Goal: Task Accomplishment & Management: Manage account settings

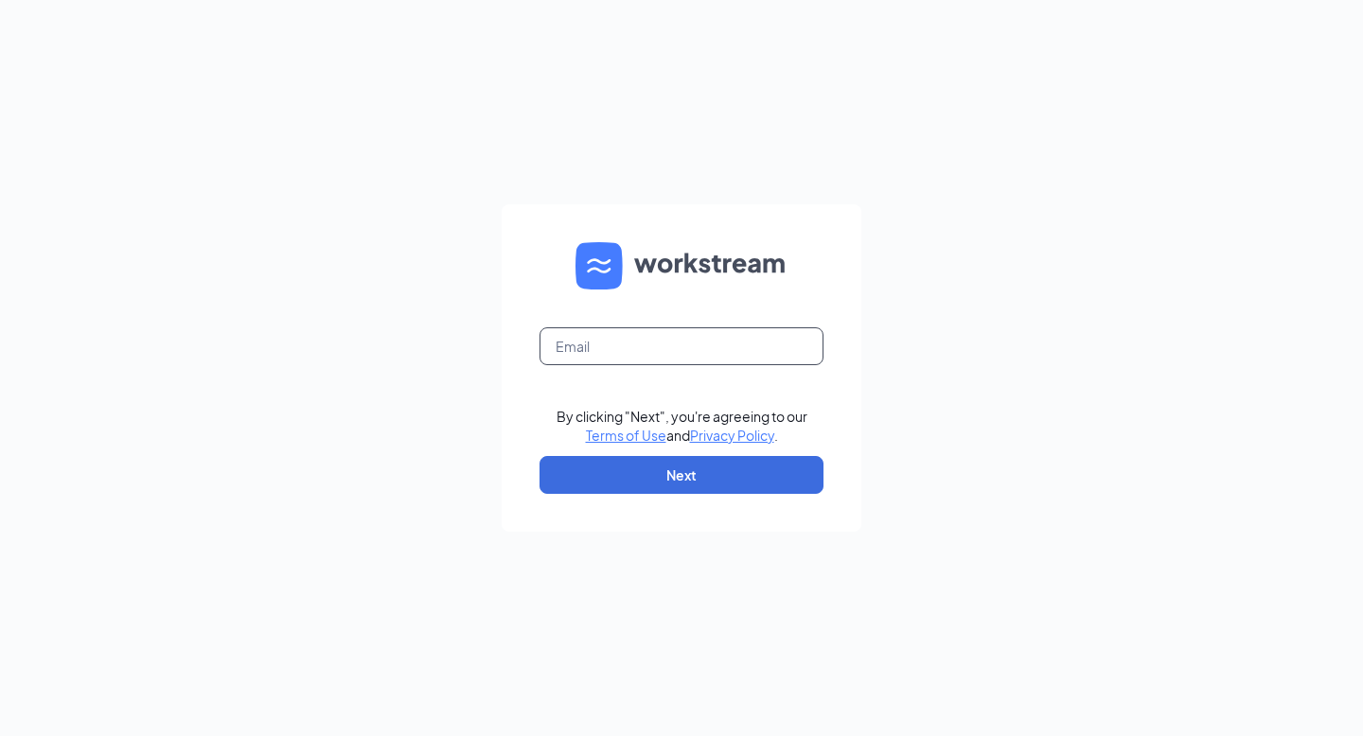
click at [555, 336] on input "text" at bounding box center [681, 346] width 284 height 38
type input "[EMAIL_ADDRESS][DOMAIN_NAME]"
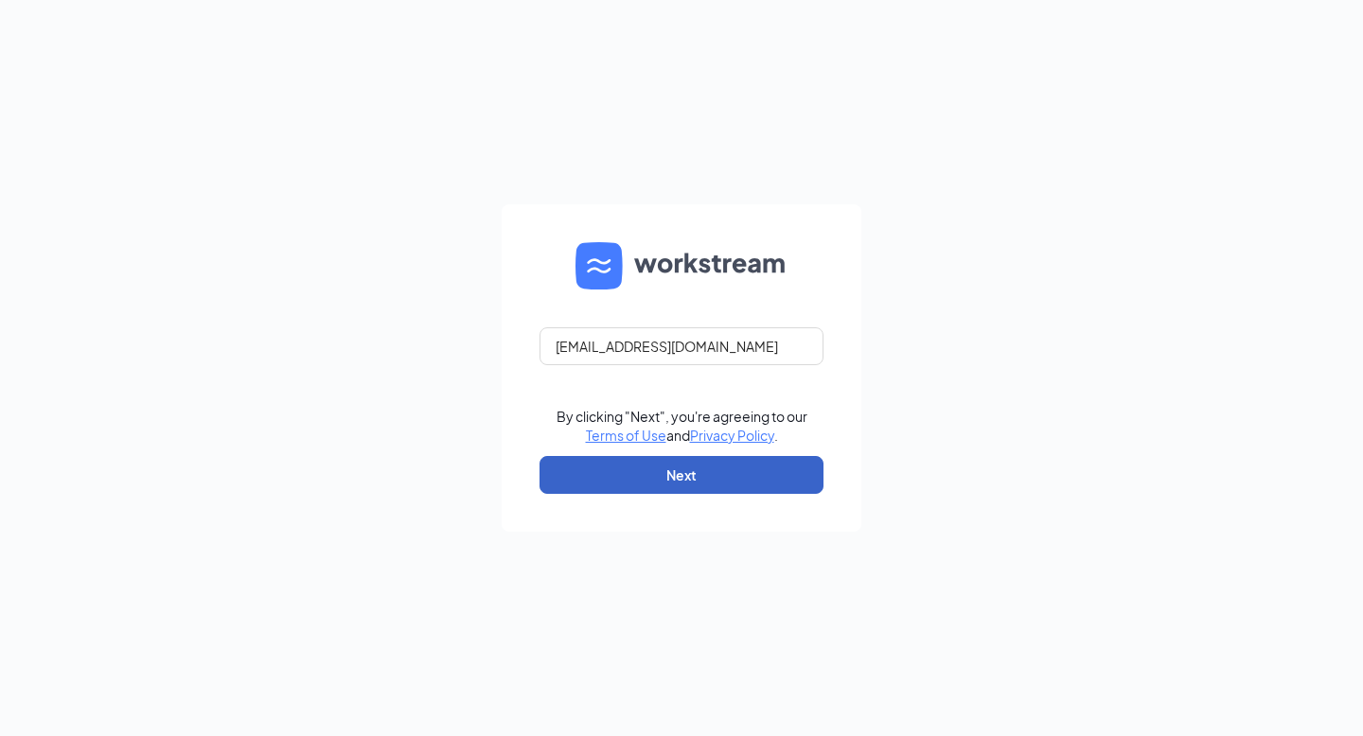
click at [674, 470] on button "Next" at bounding box center [681, 475] width 284 height 38
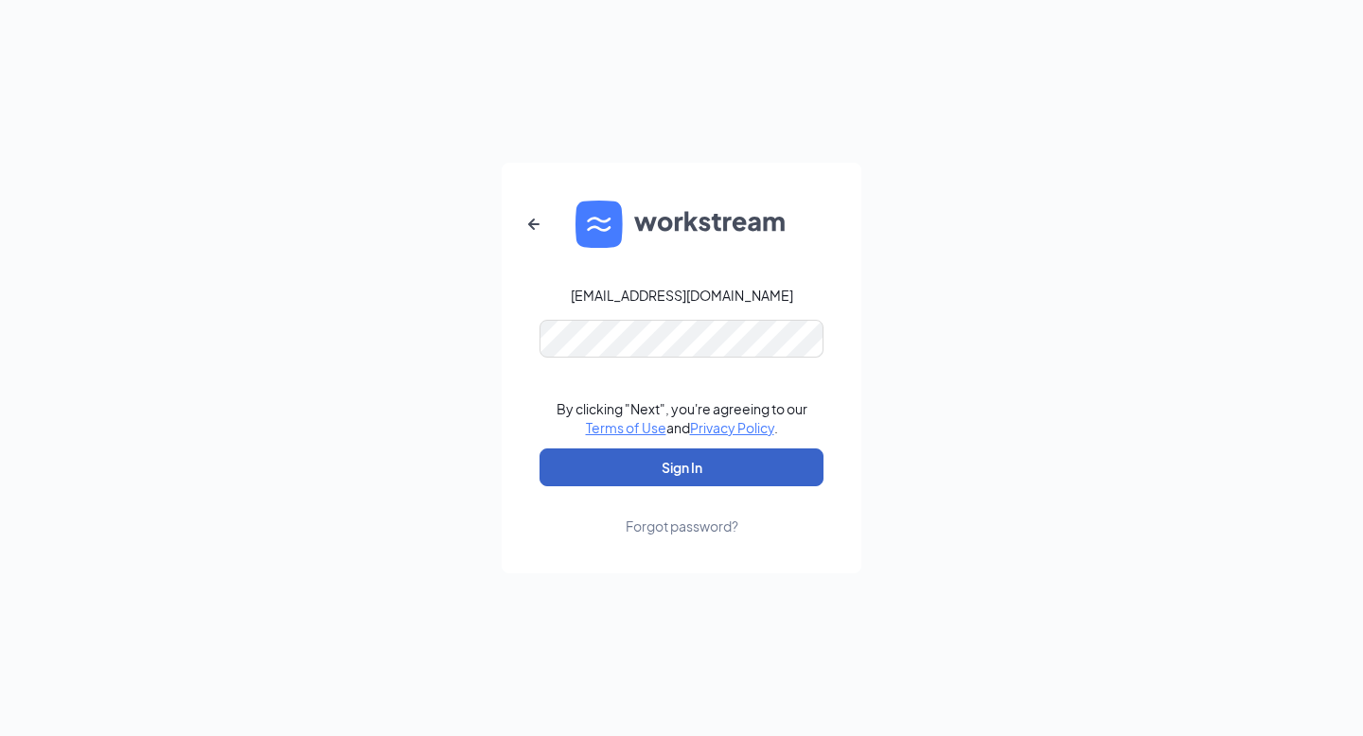
click at [681, 466] on button "Sign In" at bounding box center [681, 467] width 284 height 38
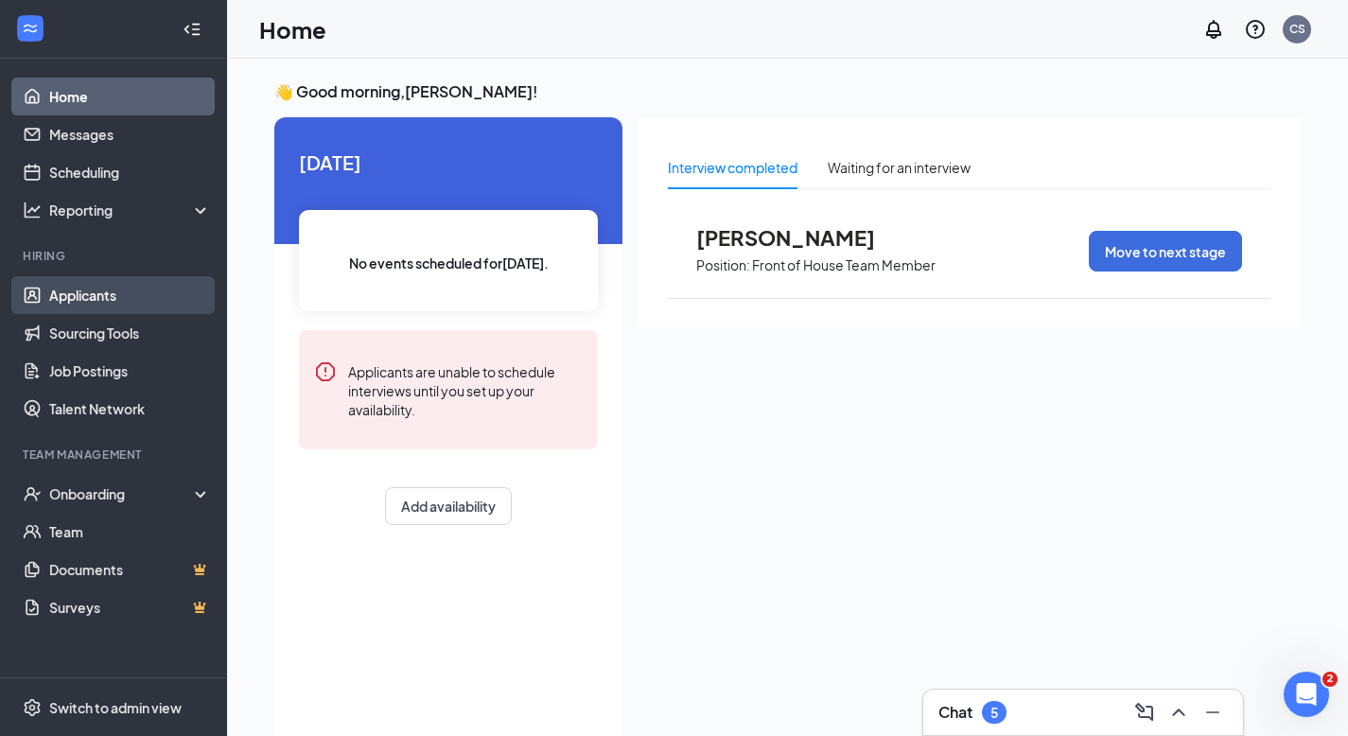
click at [88, 295] on link "Applicants" at bounding box center [130, 295] width 162 height 38
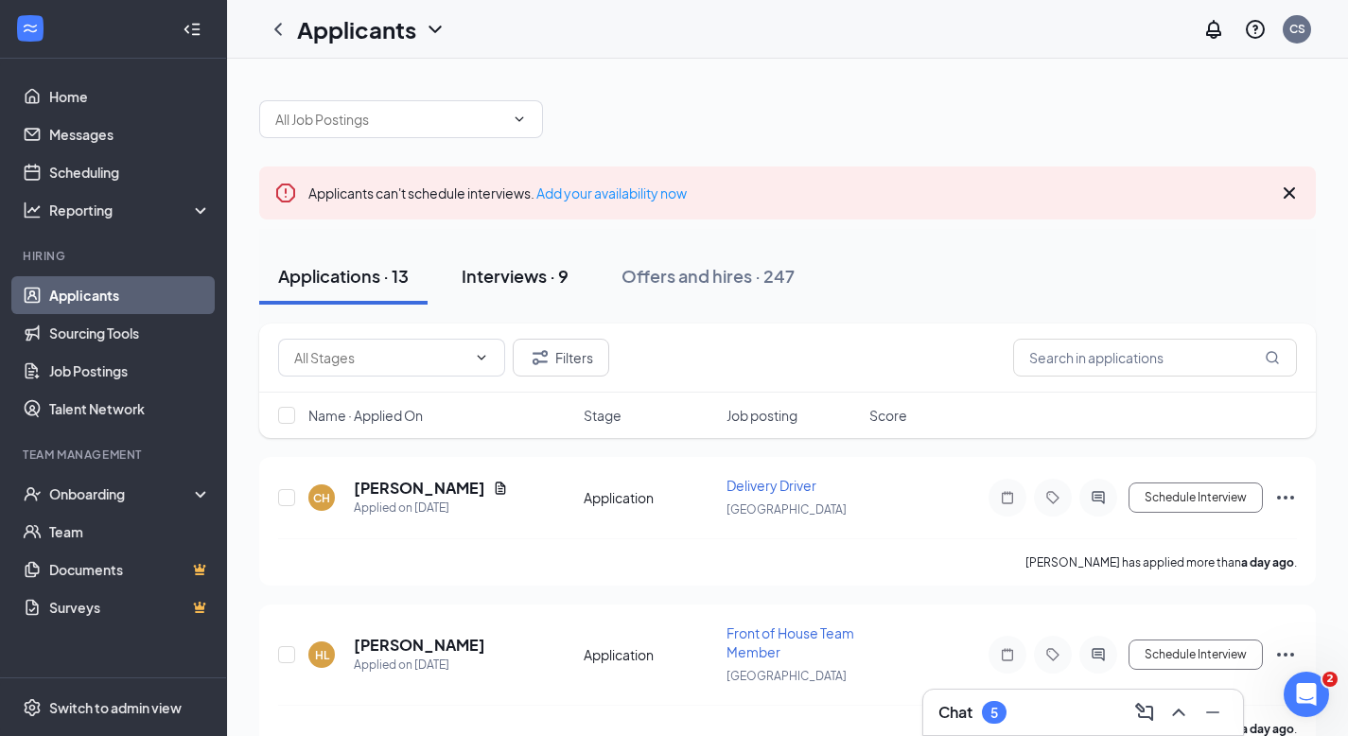
click at [502, 274] on div "Interviews · 9" at bounding box center [515, 276] width 107 height 24
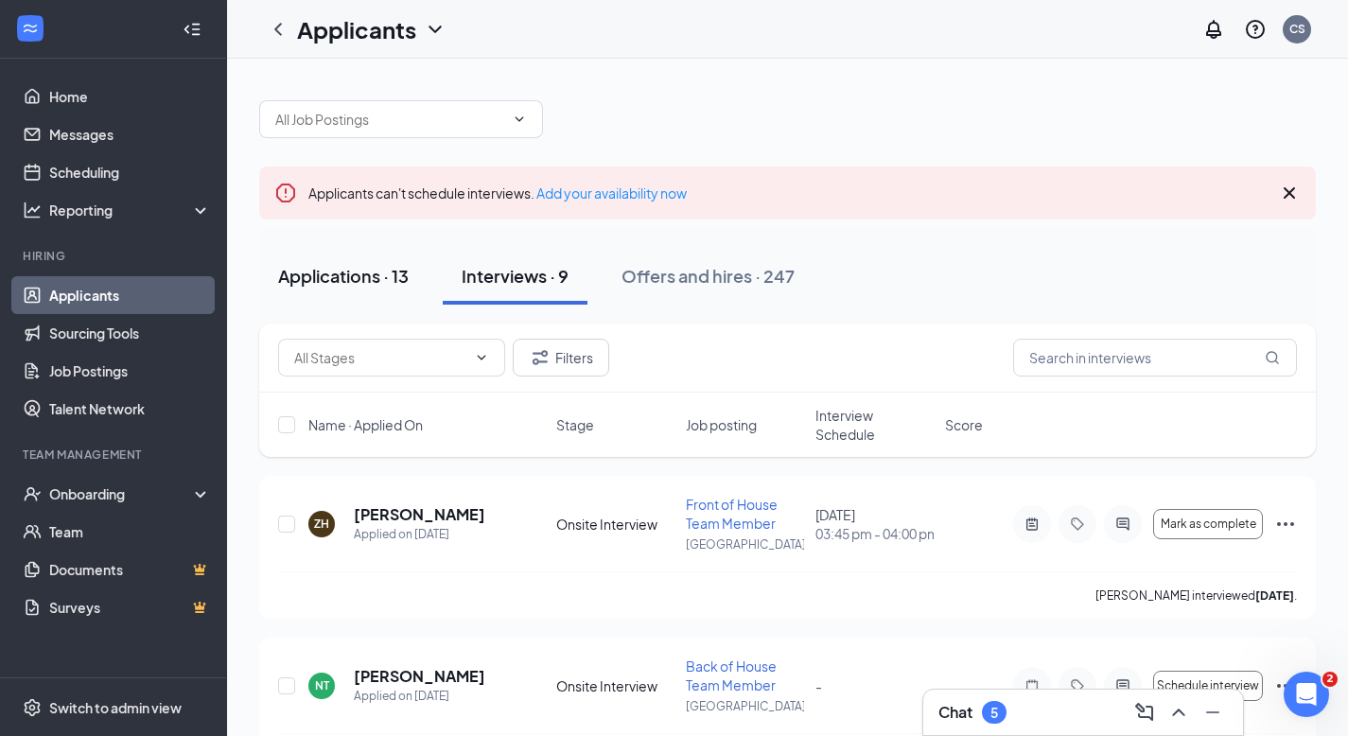
click at [317, 271] on div "Applications · 13" at bounding box center [343, 276] width 131 height 24
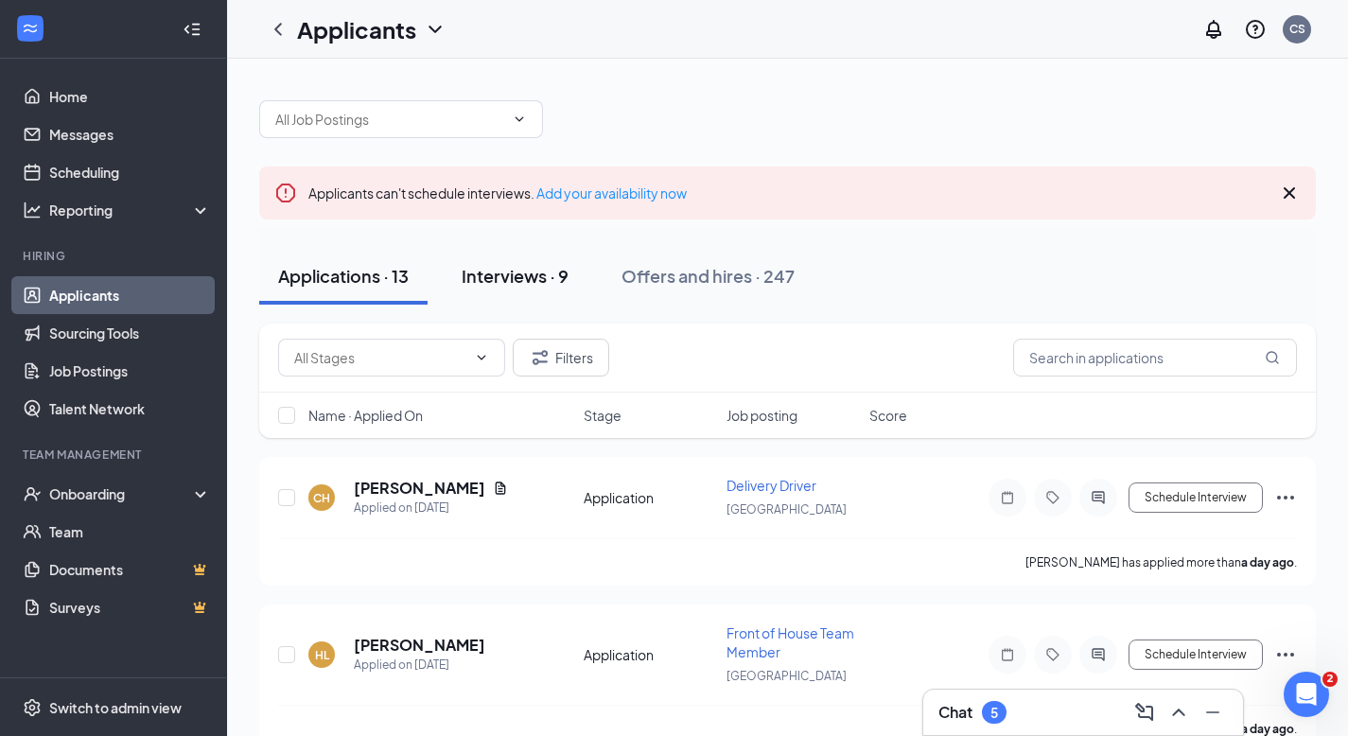
click at [488, 274] on div "Interviews · 9" at bounding box center [515, 276] width 107 height 24
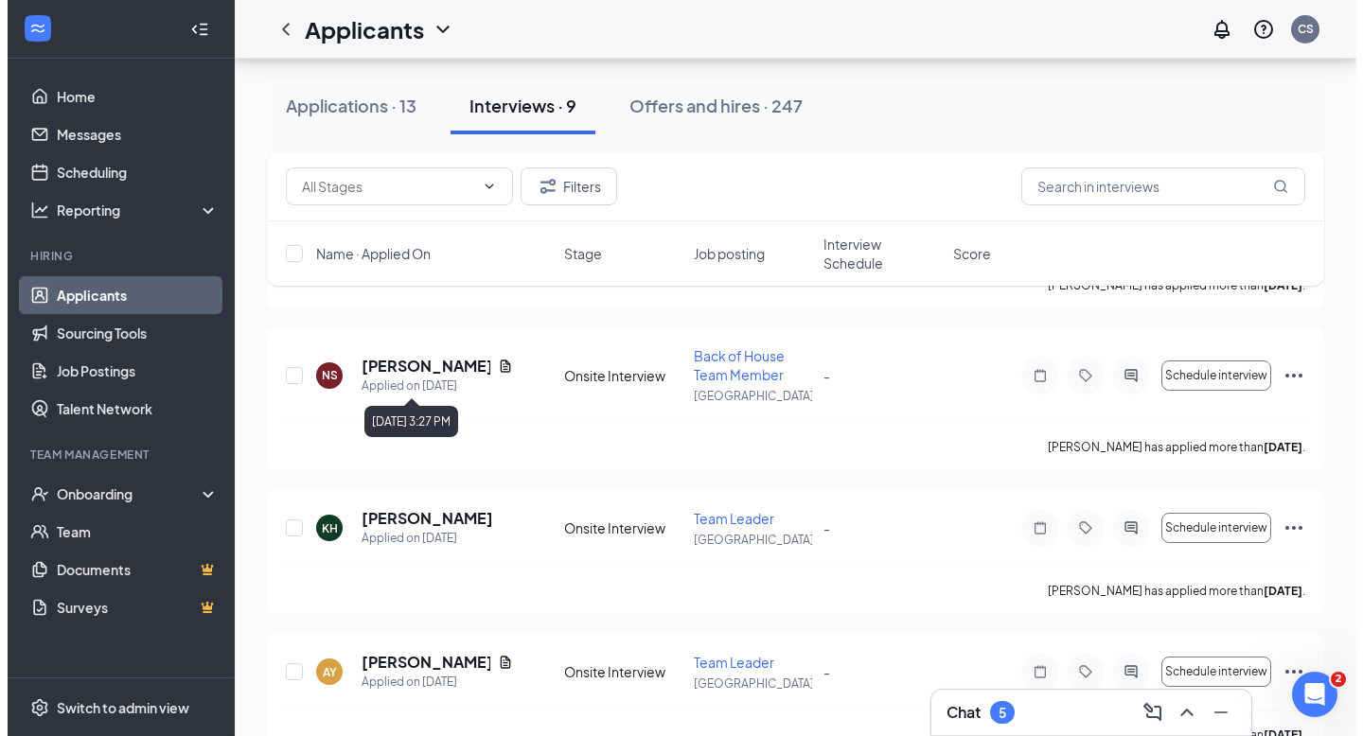
scroll to position [643, 0]
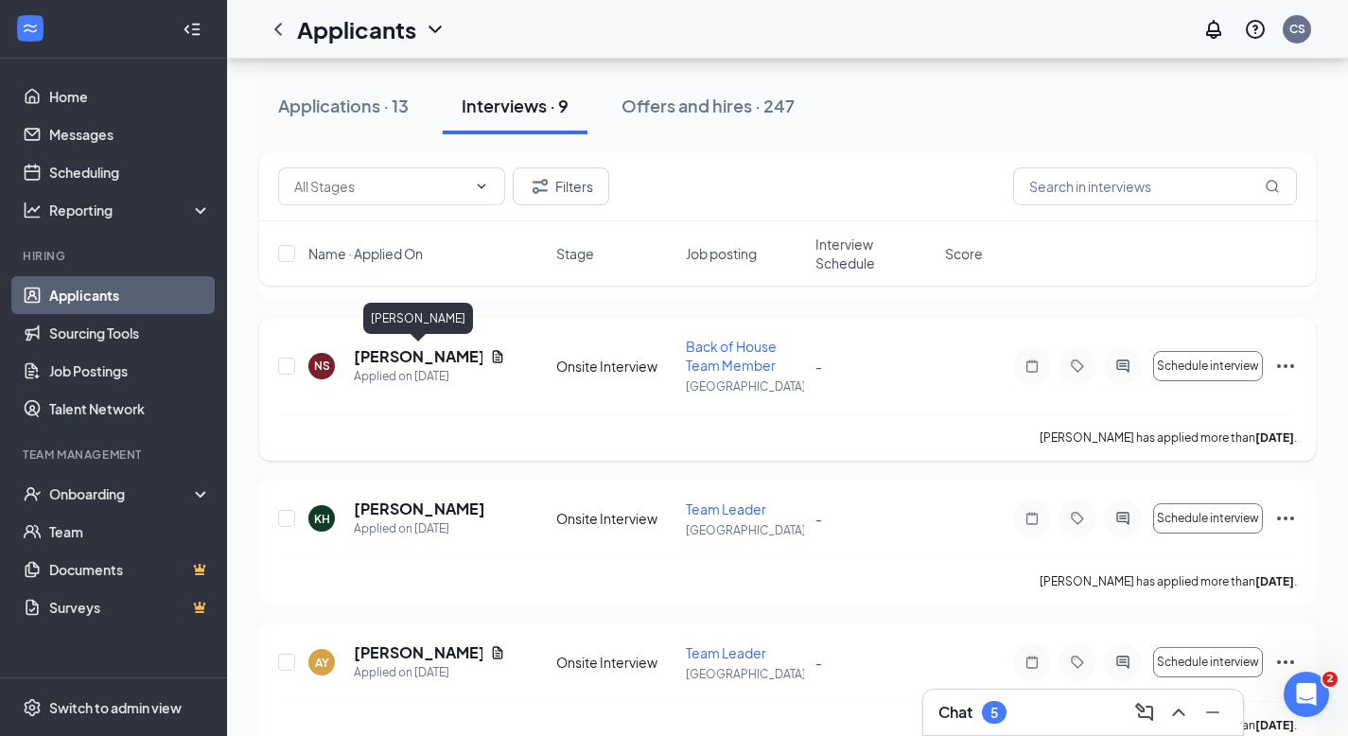
click at [406, 358] on h5 "[PERSON_NAME]" at bounding box center [418, 356] width 129 height 21
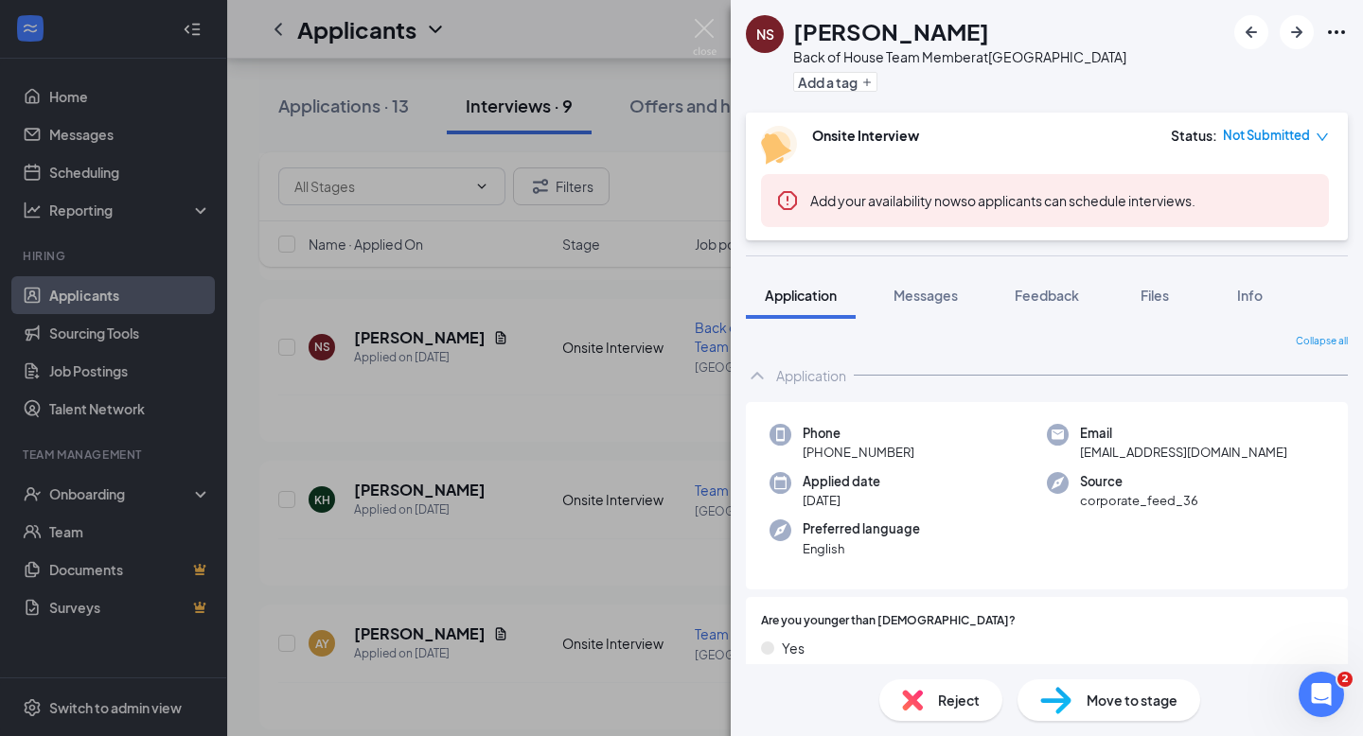
click at [263, 145] on div "NS [PERSON_NAME] Back of House Team Member at [GEOGRAPHIC_DATA] Add a tag Onsit…" at bounding box center [681, 368] width 1363 height 736
click at [704, 20] on img at bounding box center [705, 37] width 24 height 37
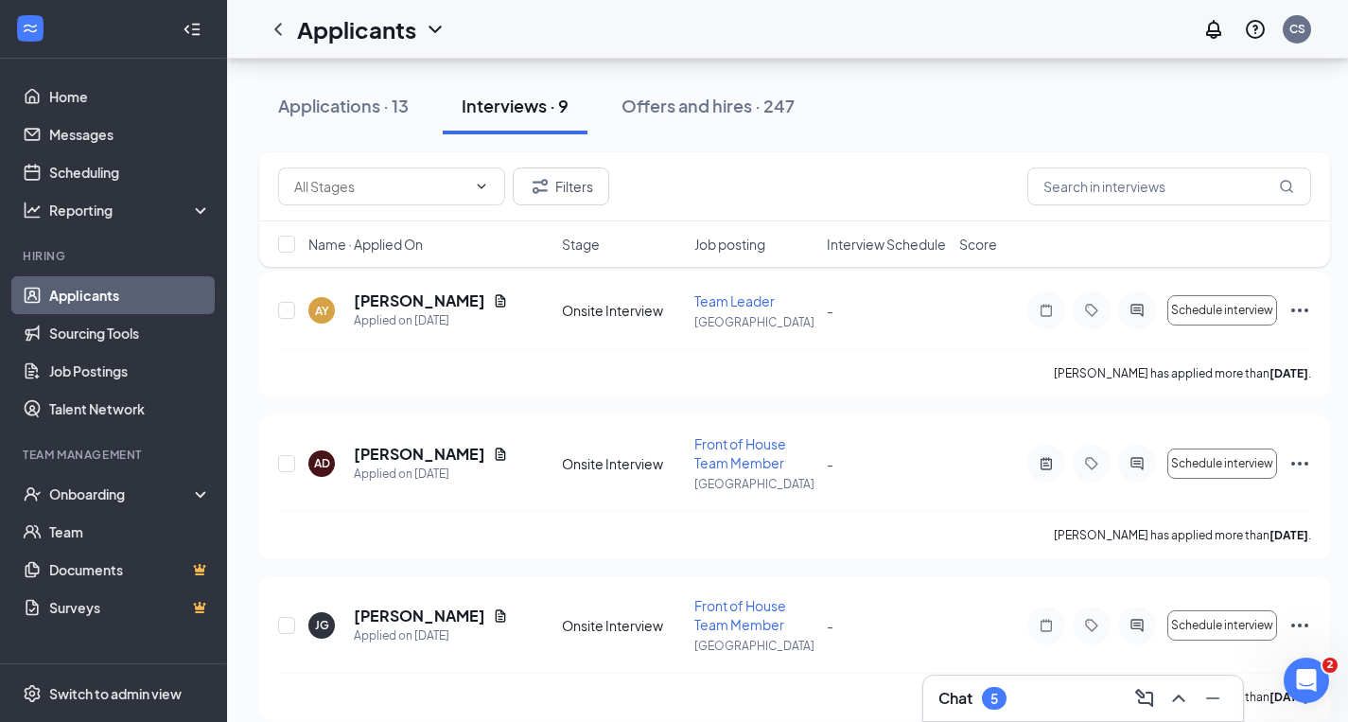
scroll to position [1022, 0]
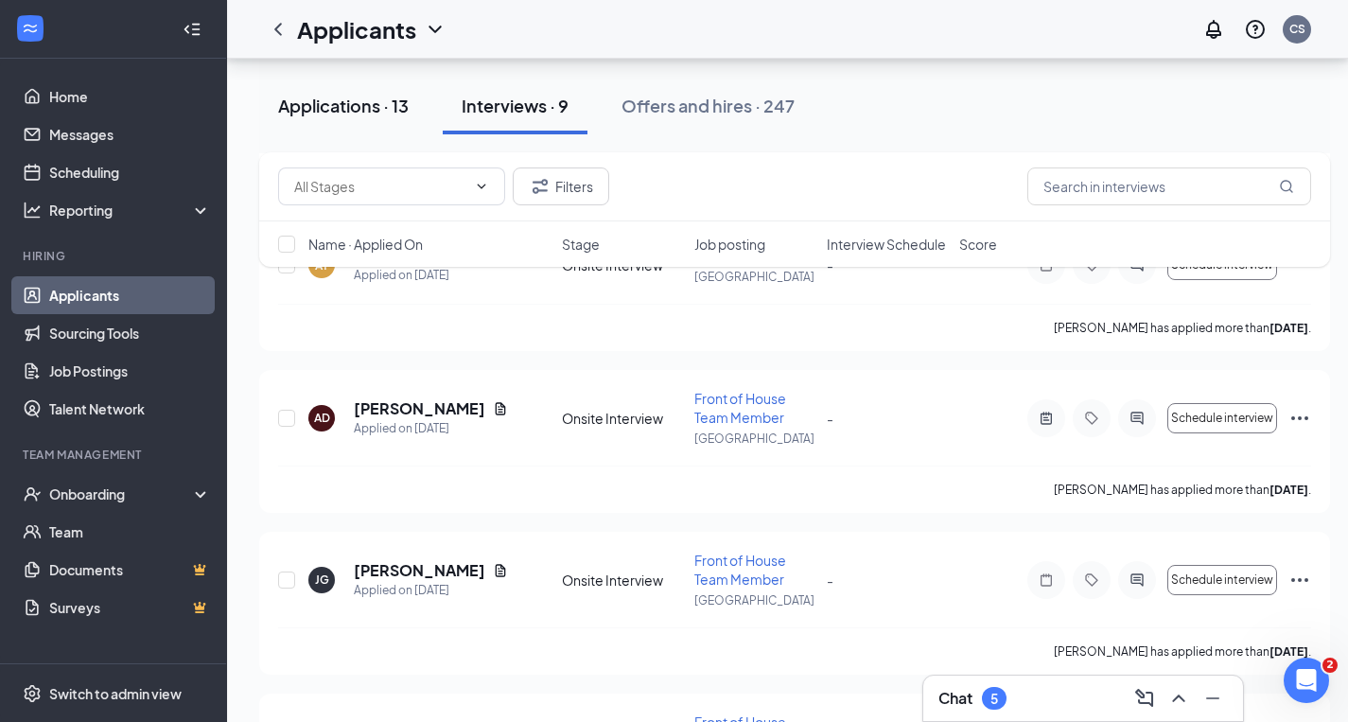
click at [336, 104] on div "Applications · 13" at bounding box center [343, 106] width 131 height 24
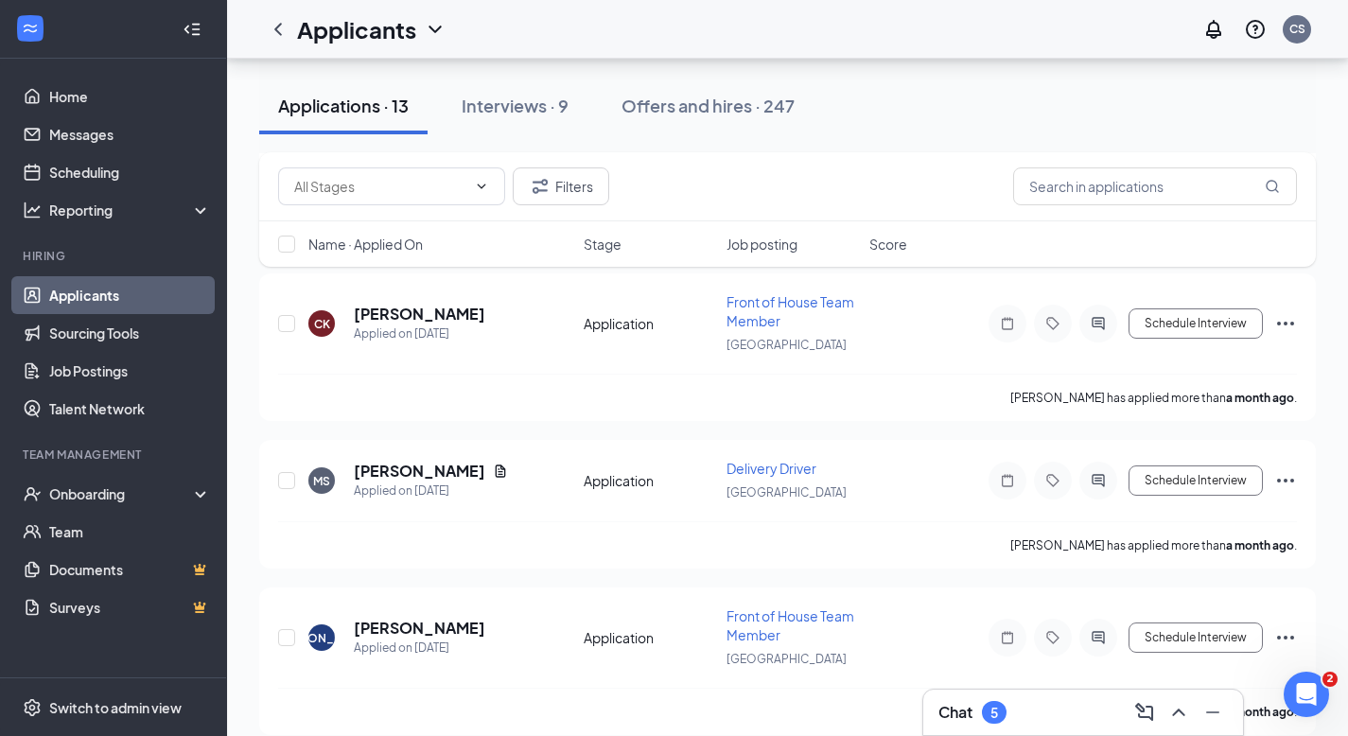
scroll to position [1738, 0]
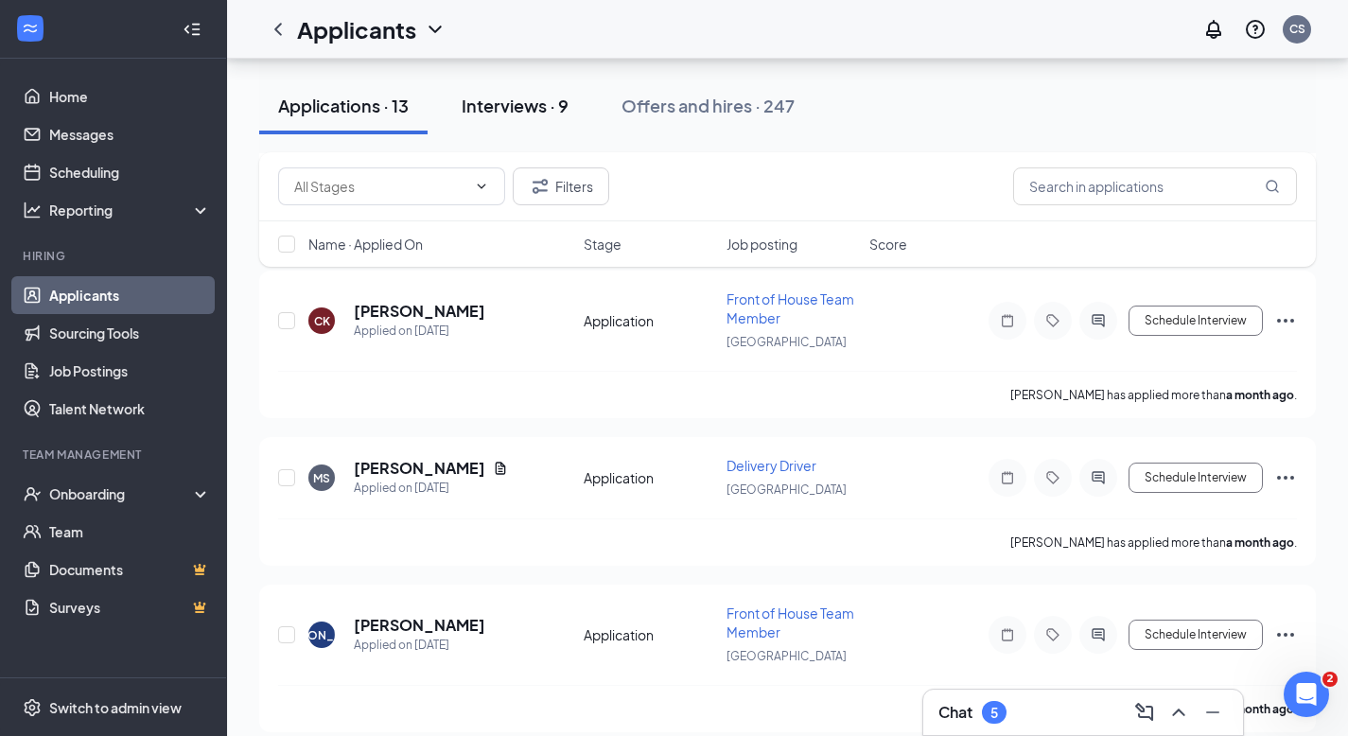
click at [498, 100] on div "Interviews · 9" at bounding box center [515, 106] width 107 height 24
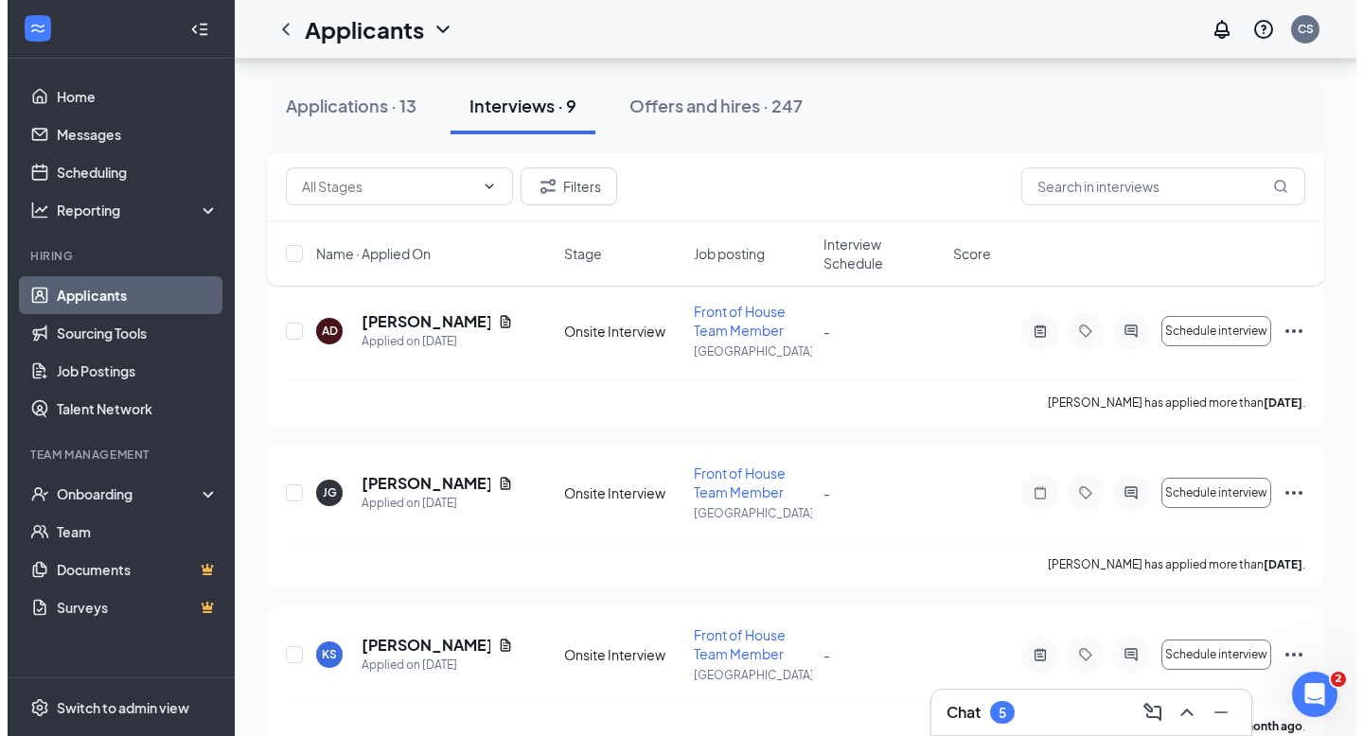
scroll to position [1135, 0]
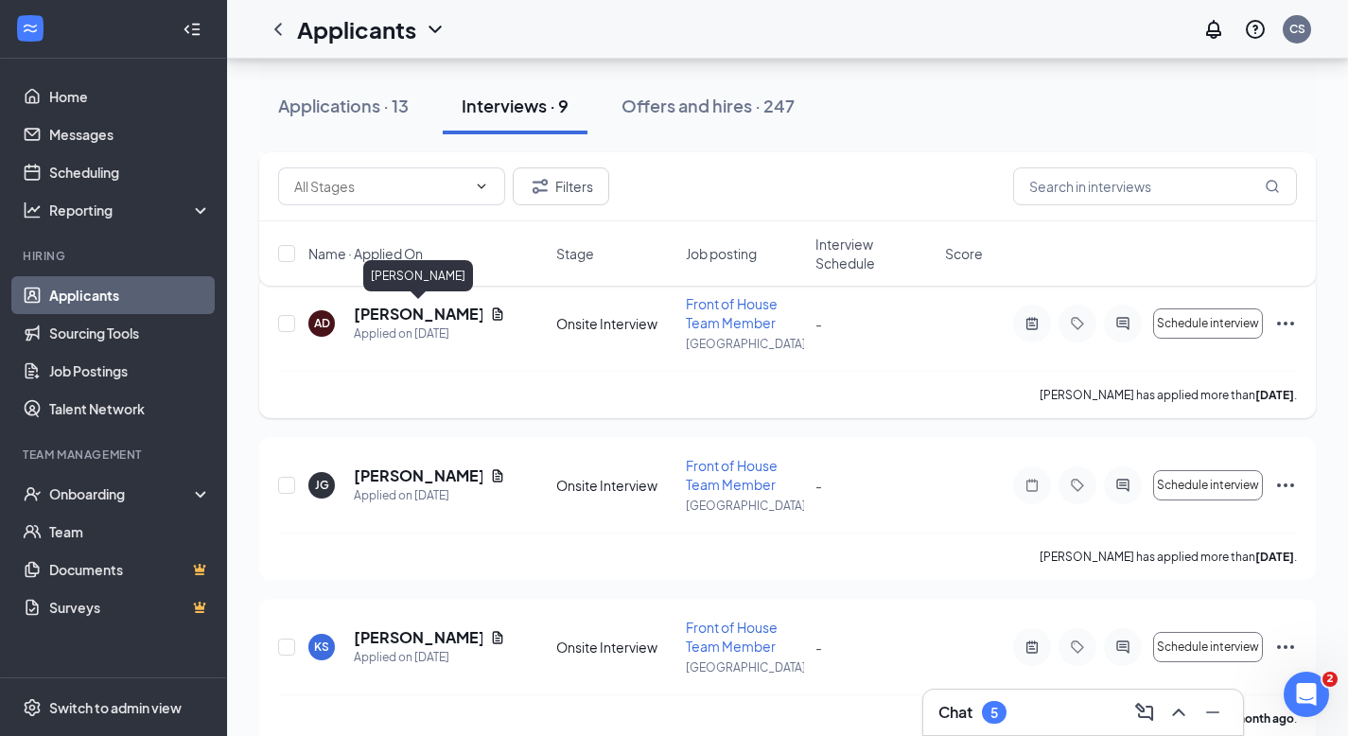
click at [396, 312] on h5 "[PERSON_NAME]" at bounding box center [418, 314] width 129 height 21
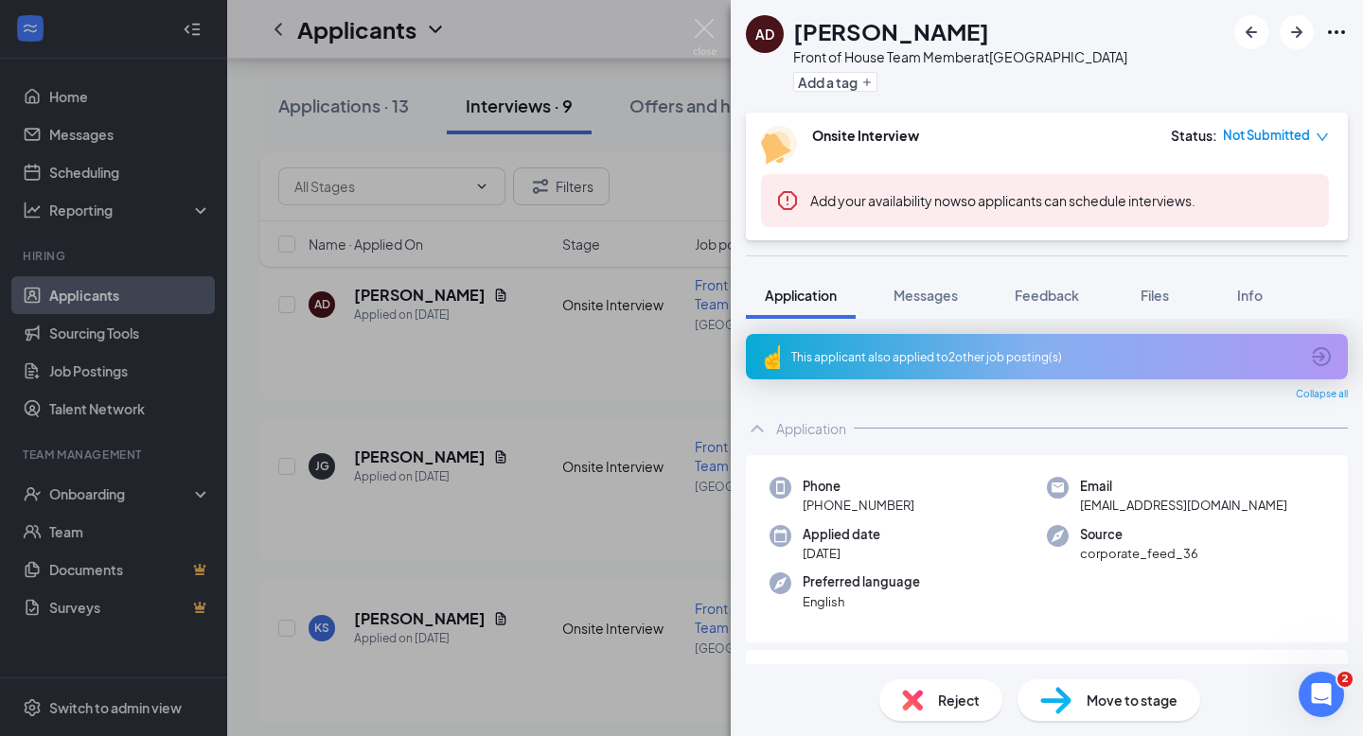
click at [898, 411] on div "Application" at bounding box center [1047, 429] width 602 height 38
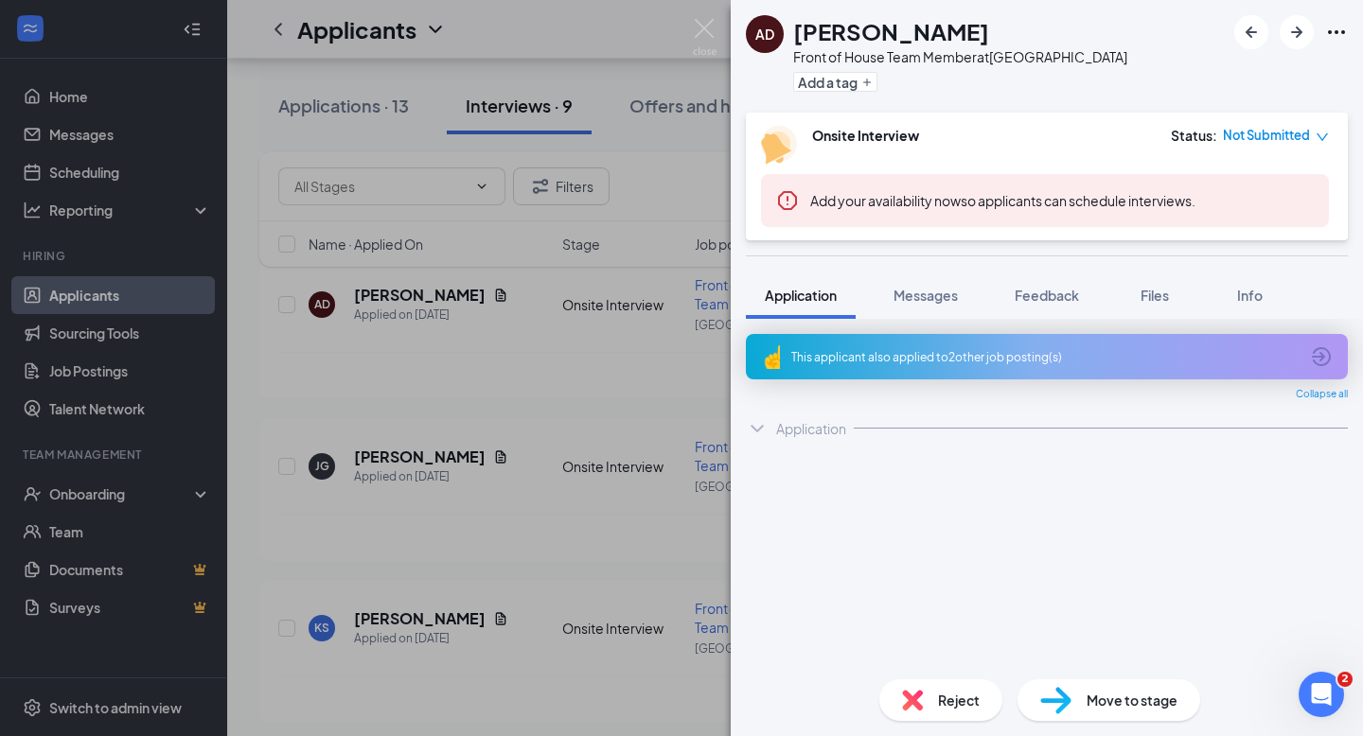
click at [788, 424] on div "Application" at bounding box center [811, 428] width 70 height 19
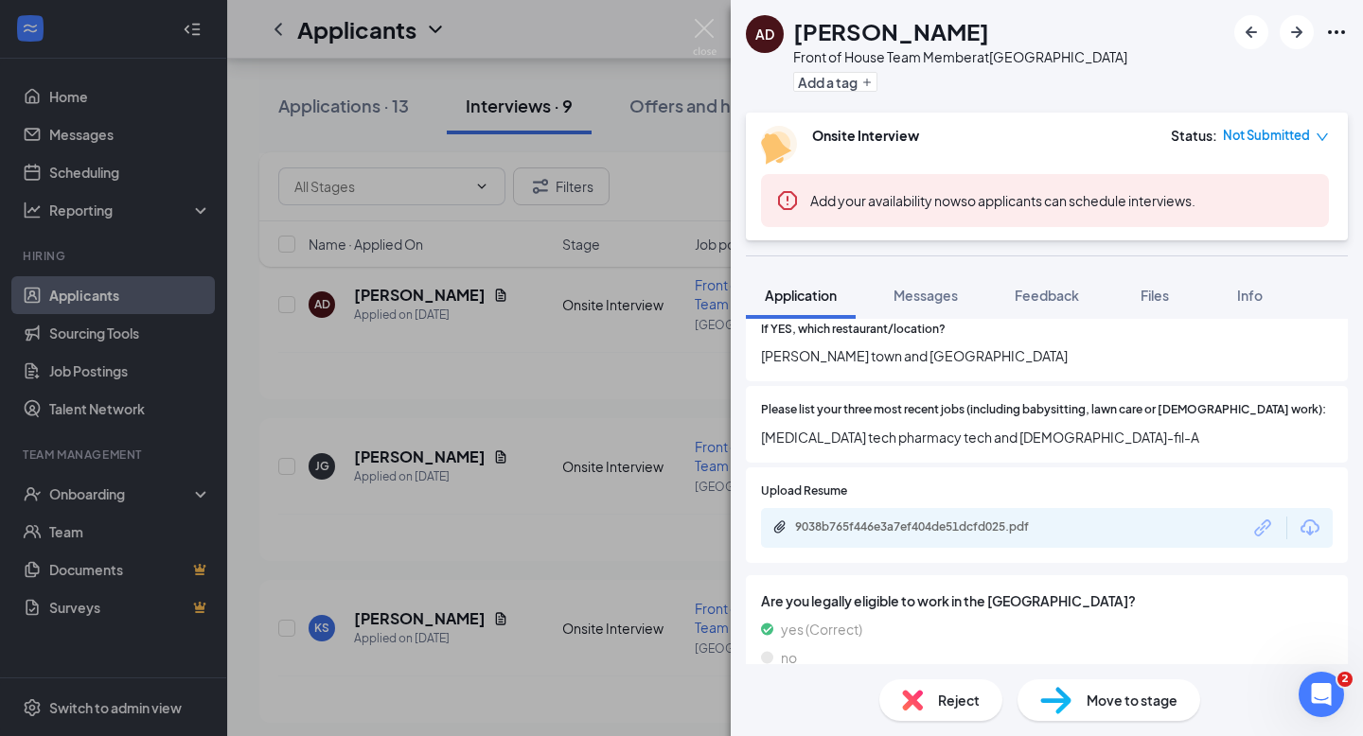
scroll to position [765, 0]
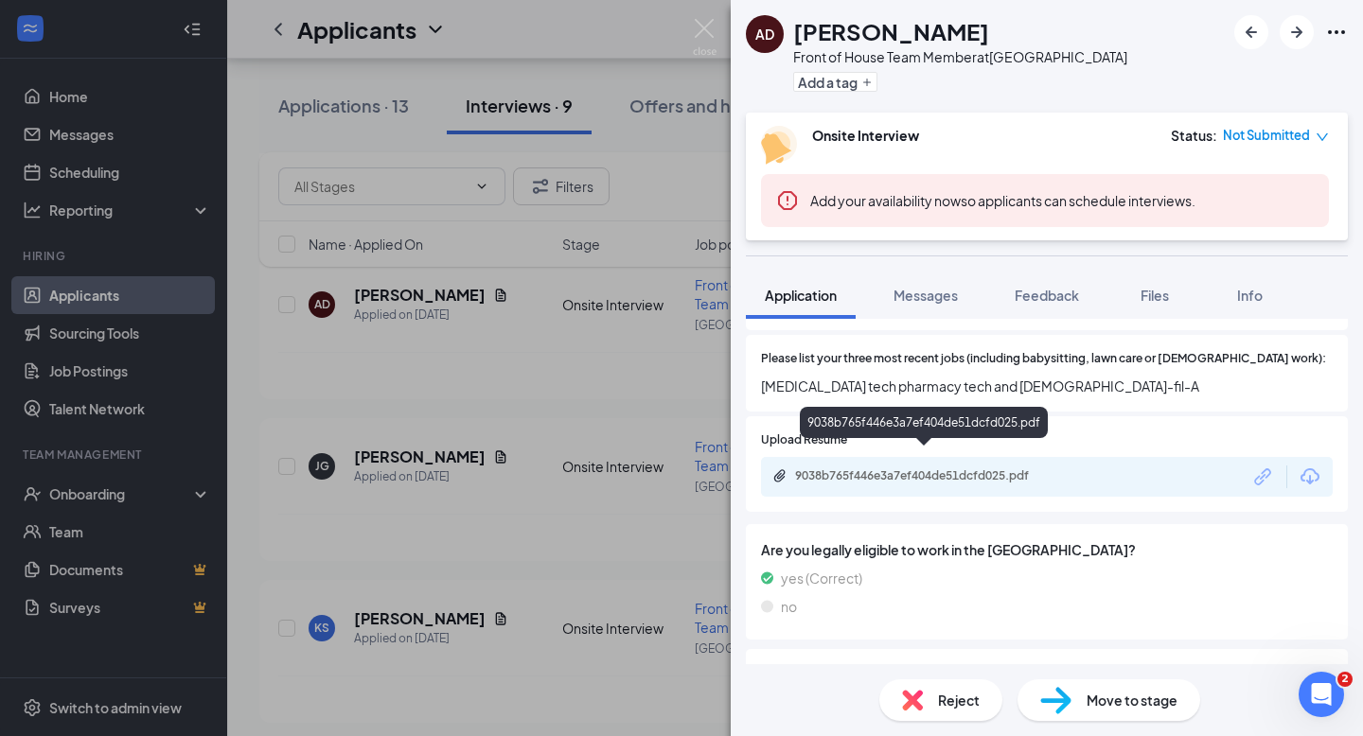
click at [891, 468] on div "9038b765f446e3a7ef404de51dcfd025.pdf" at bounding box center [927, 475] width 265 height 15
click at [701, 28] on img at bounding box center [705, 37] width 24 height 37
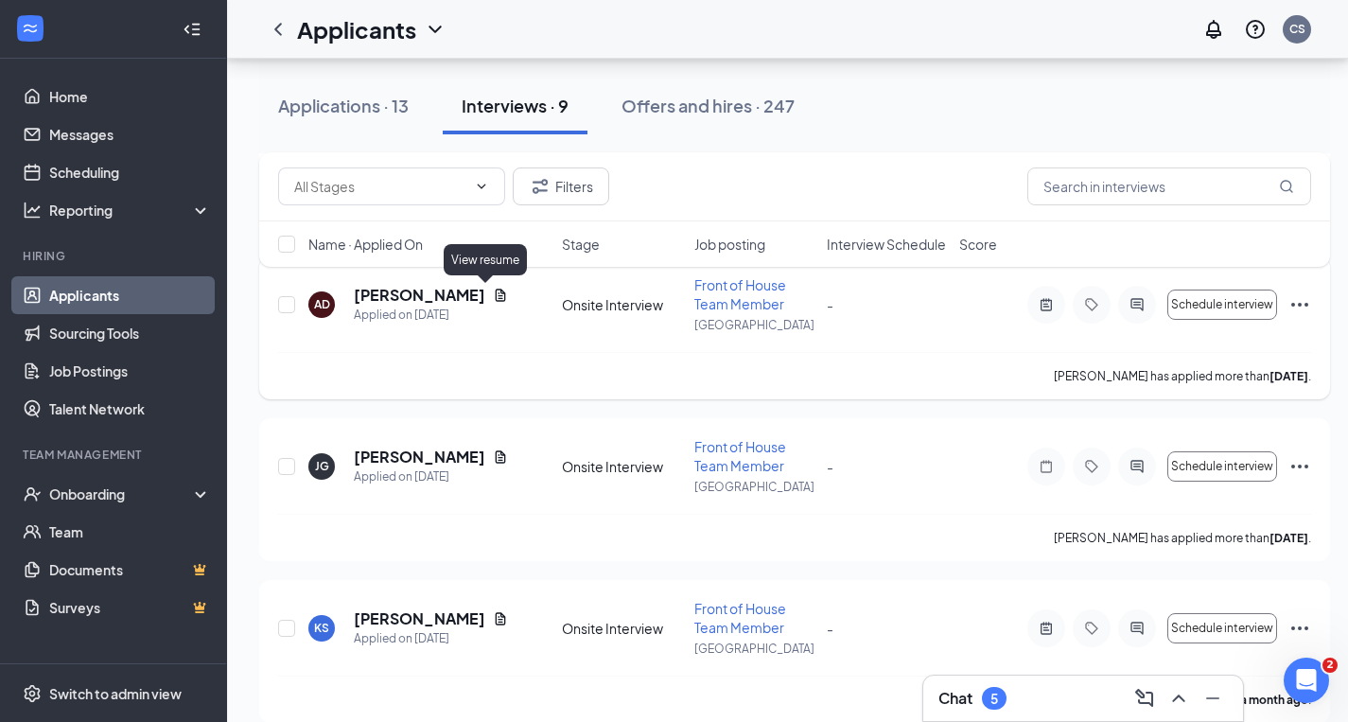
click at [493, 293] on icon "Document" at bounding box center [500, 295] width 15 height 15
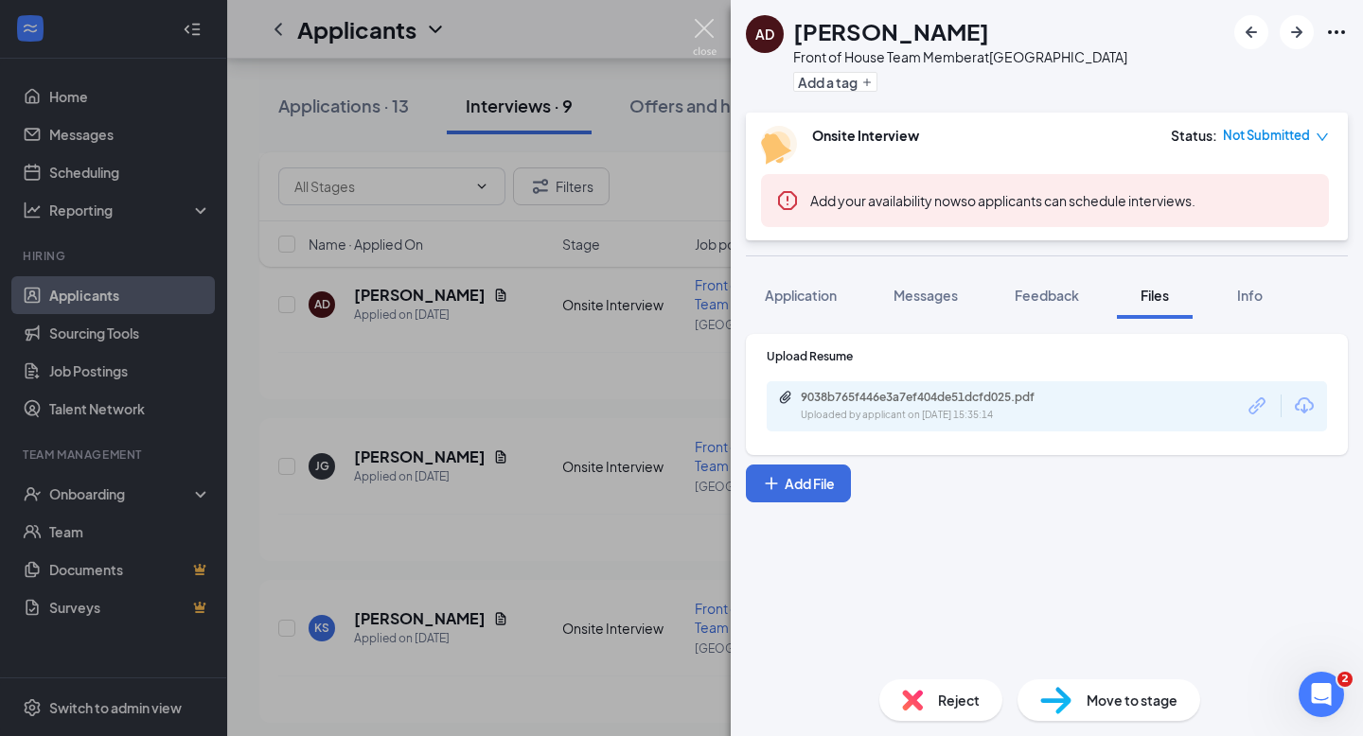
click at [703, 25] on img at bounding box center [705, 37] width 24 height 37
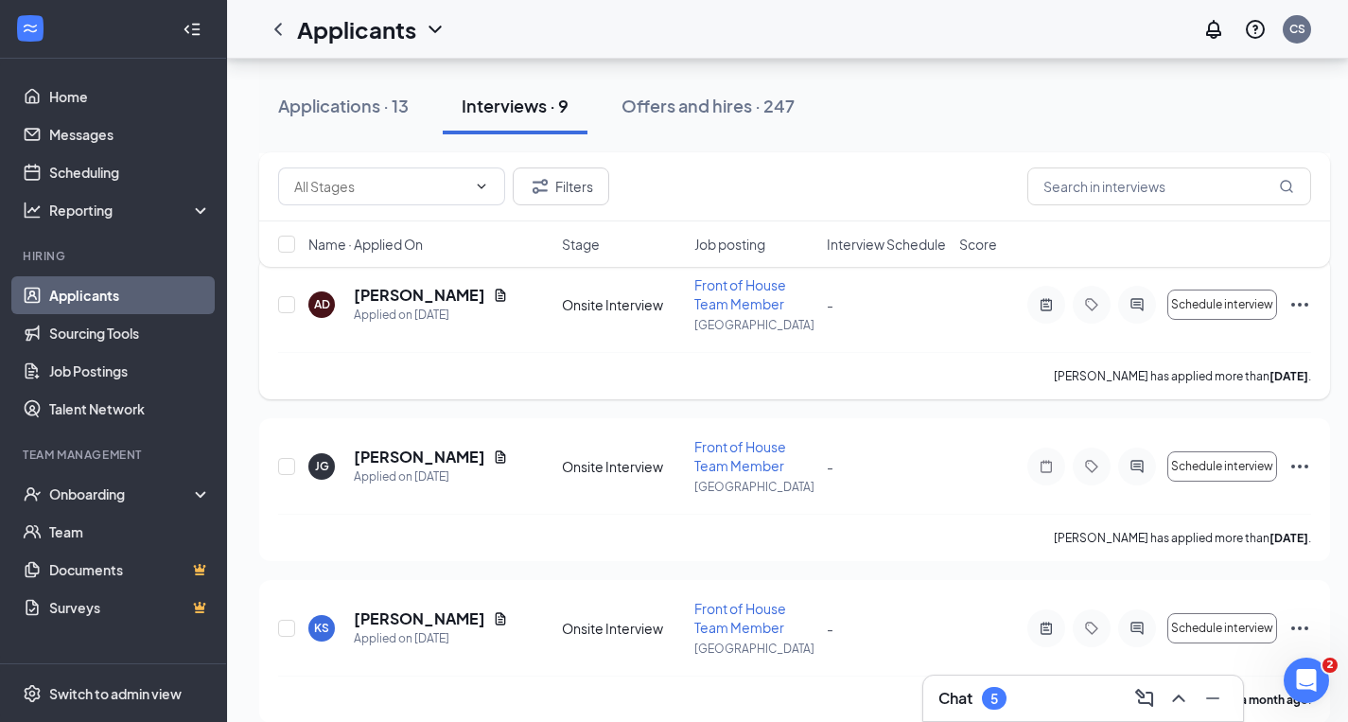
click at [1296, 297] on icon "Ellipses" at bounding box center [1300, 304] width 23 height 23
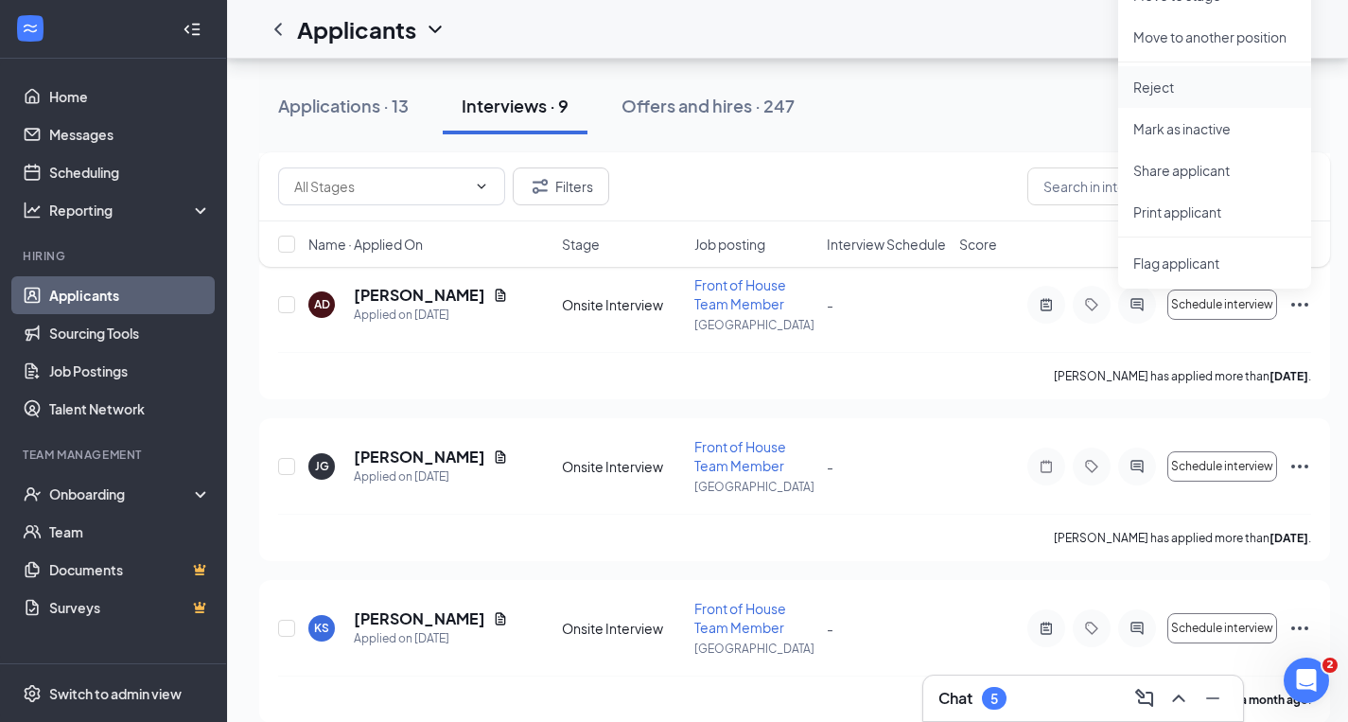
click at [1146, 87] on p "Reject" at bounding box center [1215, 87] width 163 height 19
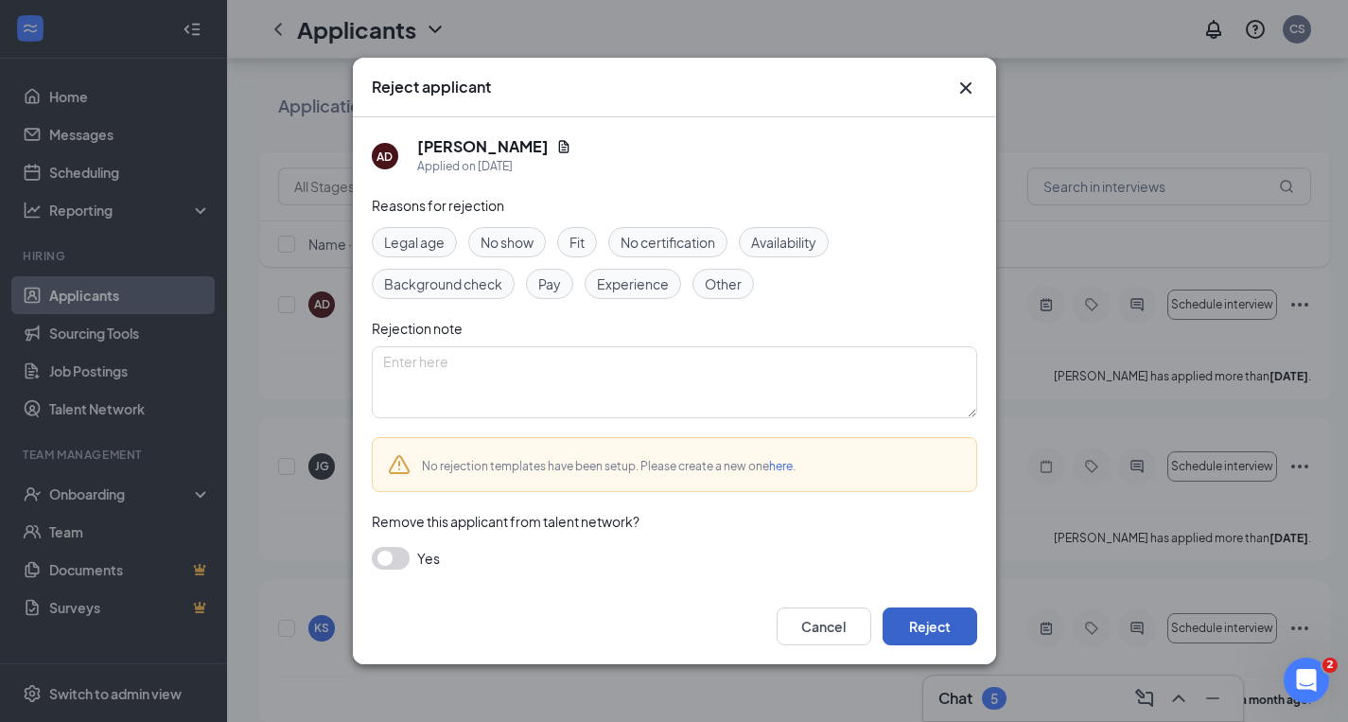
click at [923, 624] on button "Reject" at bounding box center [930, 626] width 95 height 38
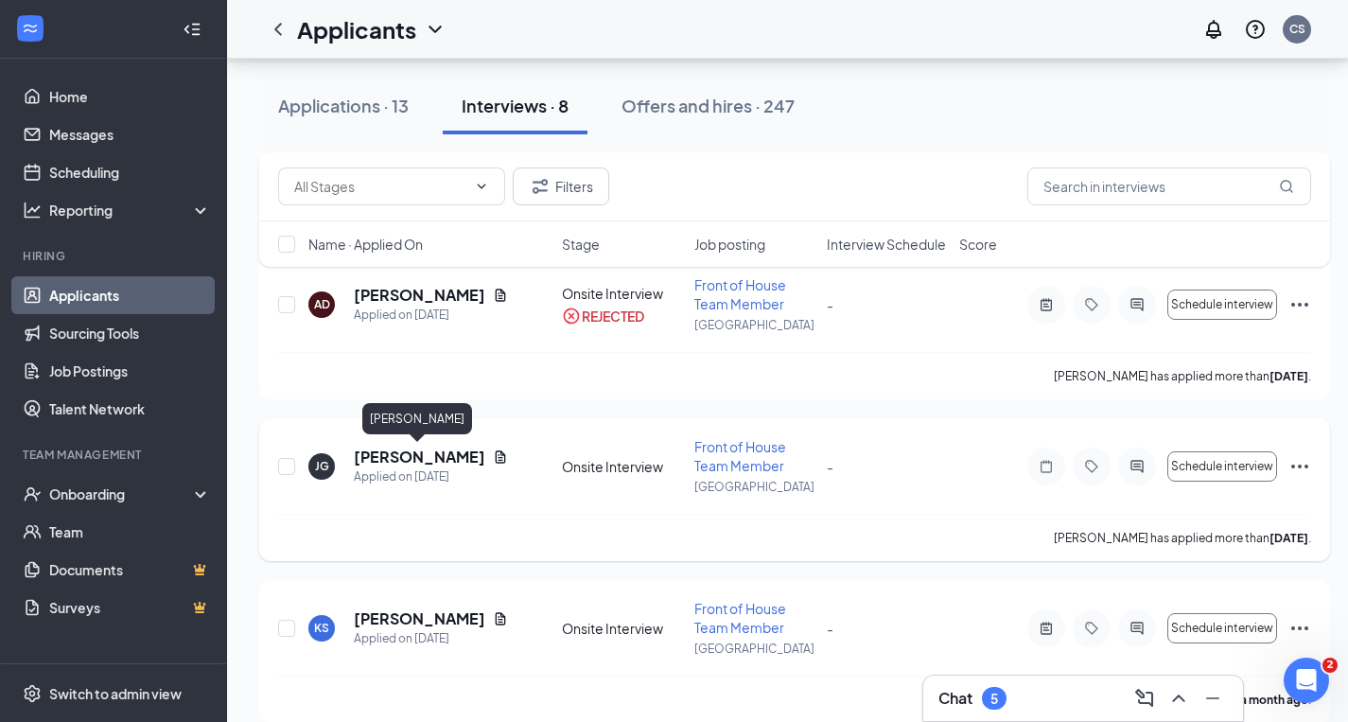
click at [453, 454] on h5 "[PERSON_NAME]" at bounding box center [420, 457] width 132 height 21
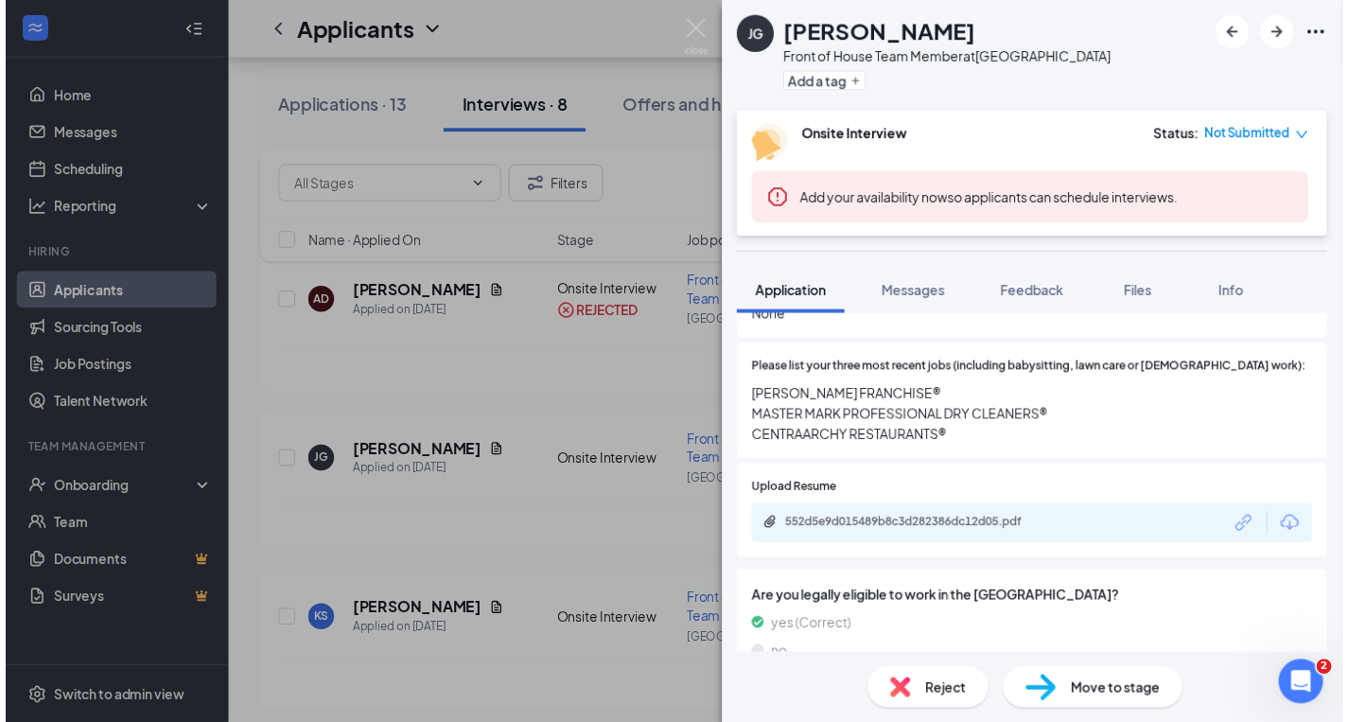
scroll to position [700, 0]
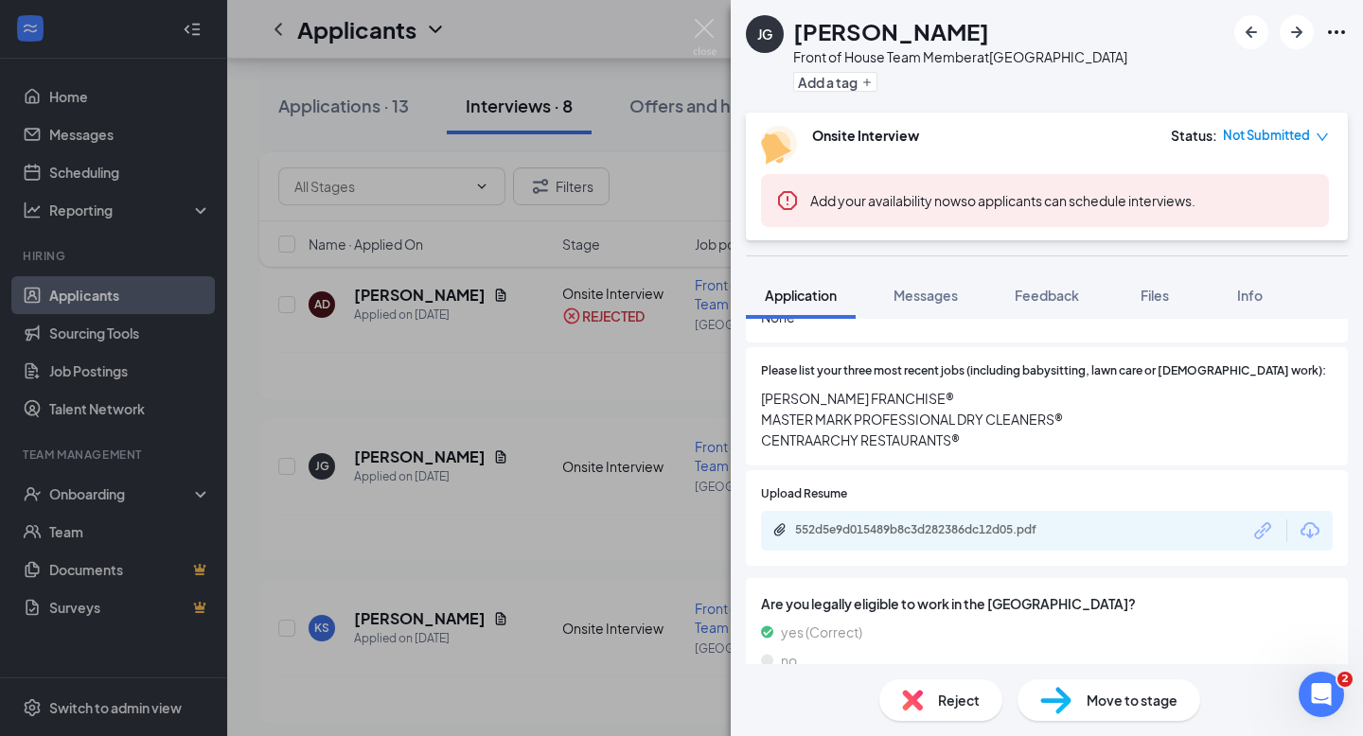
click at [381, 612] on div "[PERSON_NAME] [PERSON_NAME] Front of House Team Member at [GEOGRAPHIC_DATA] Add…" at bounding box center [681, 368] width 1363 height 736
click at [703, 19] on img at bounding box center [705, 37] width 24 height 37
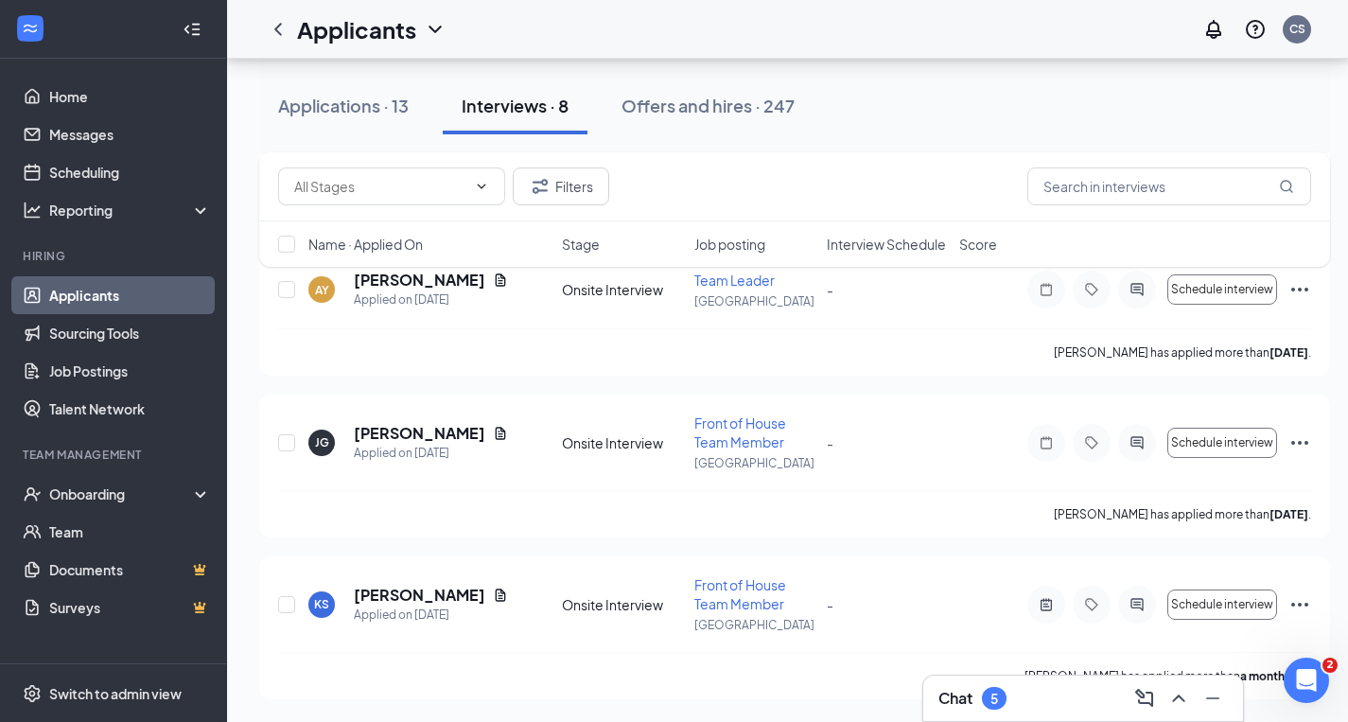
scroll to position [997, 0]
click at [439, 591] on h5 "[PERSON_NAME]" at bounding box center [420, 595] width 132 height 21
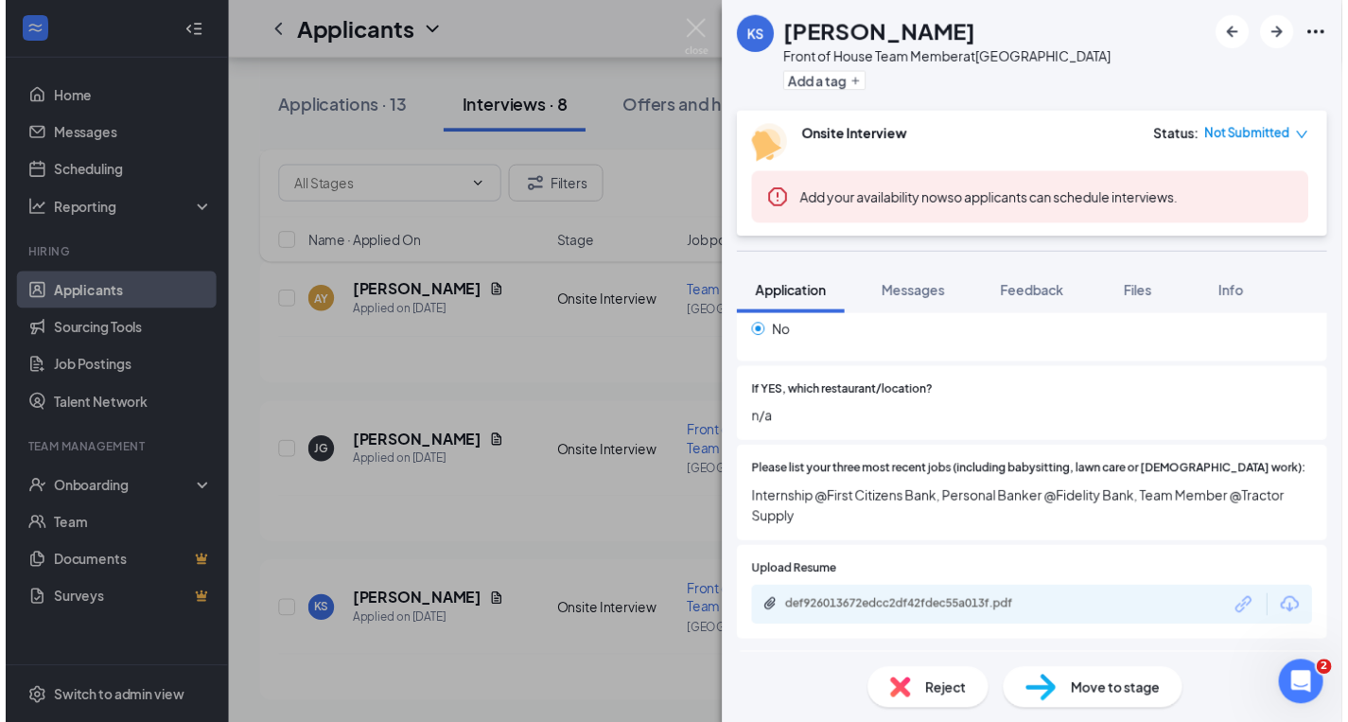
scroll to position [666, 0]
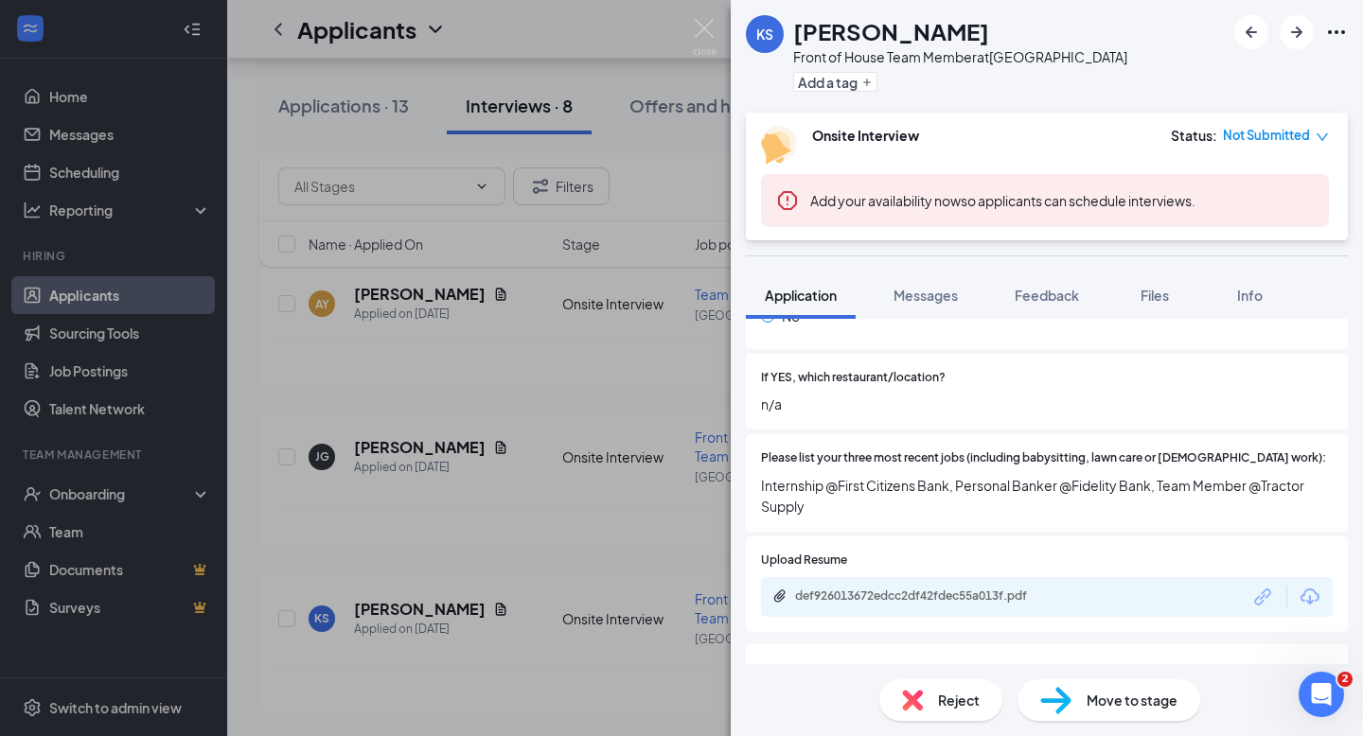
click at [1098, 577] on div "def926013672edcc2df42fdec55a013f.pdf" at bounding box center [1047, 597] width 572 height 40
click at [703, 26] on img at bounding box center [705, 37] width 24 height 37
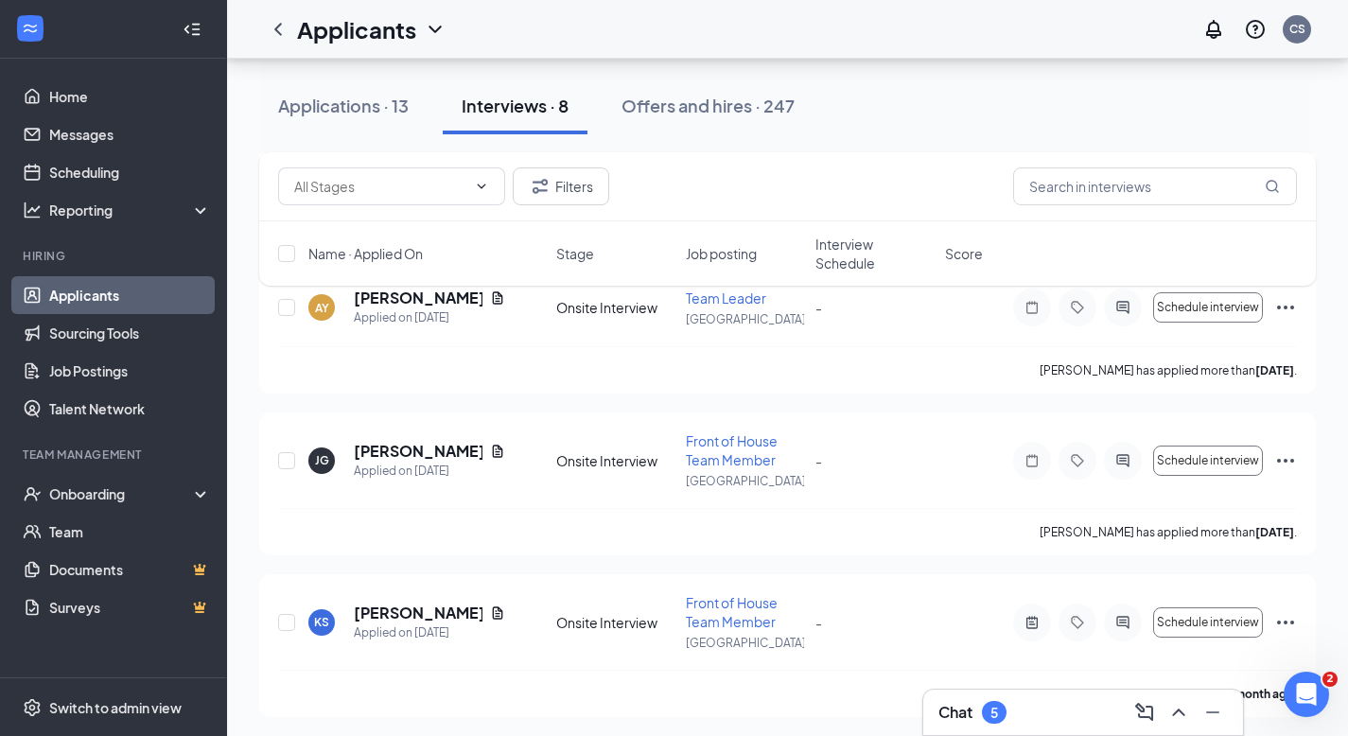
scroll to position [1002, 0]
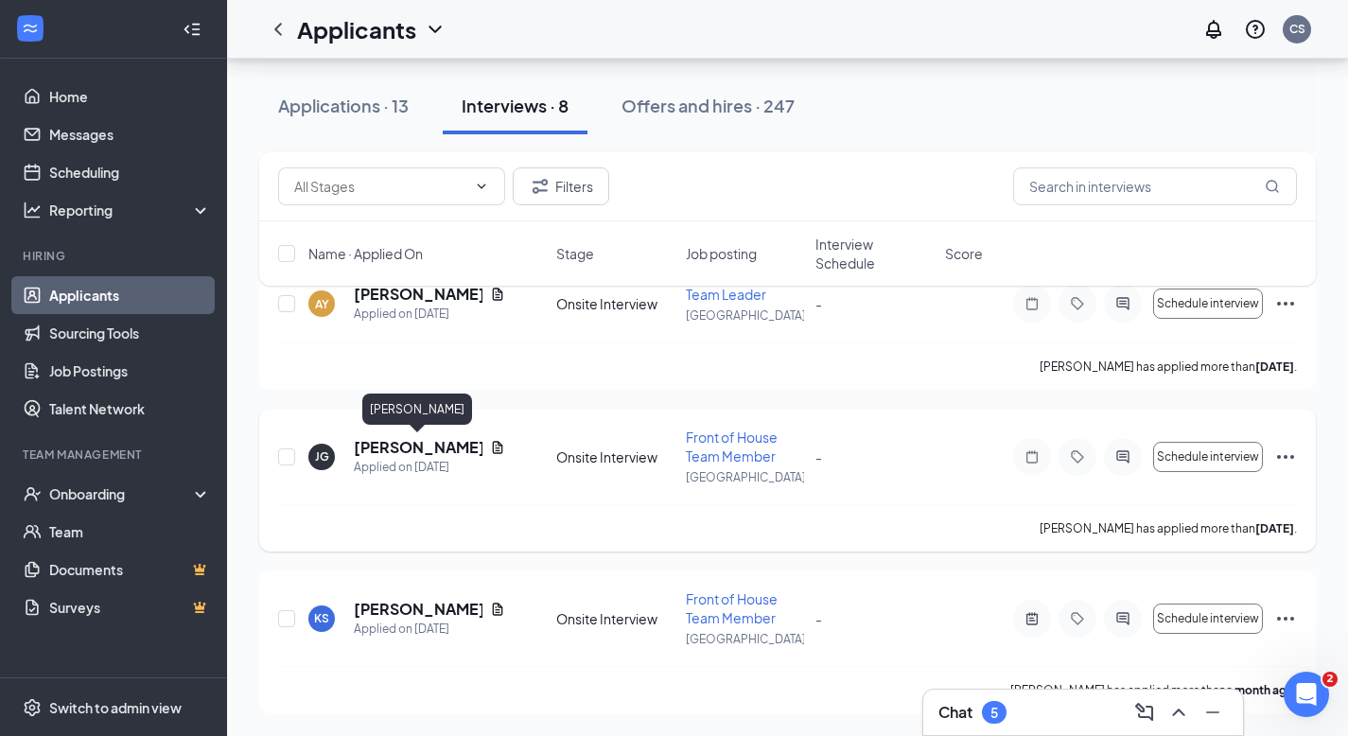
click at [385, 447] on h5 "[PERSON_NAME]" at bounding box center [418, 447] width 129 height 21
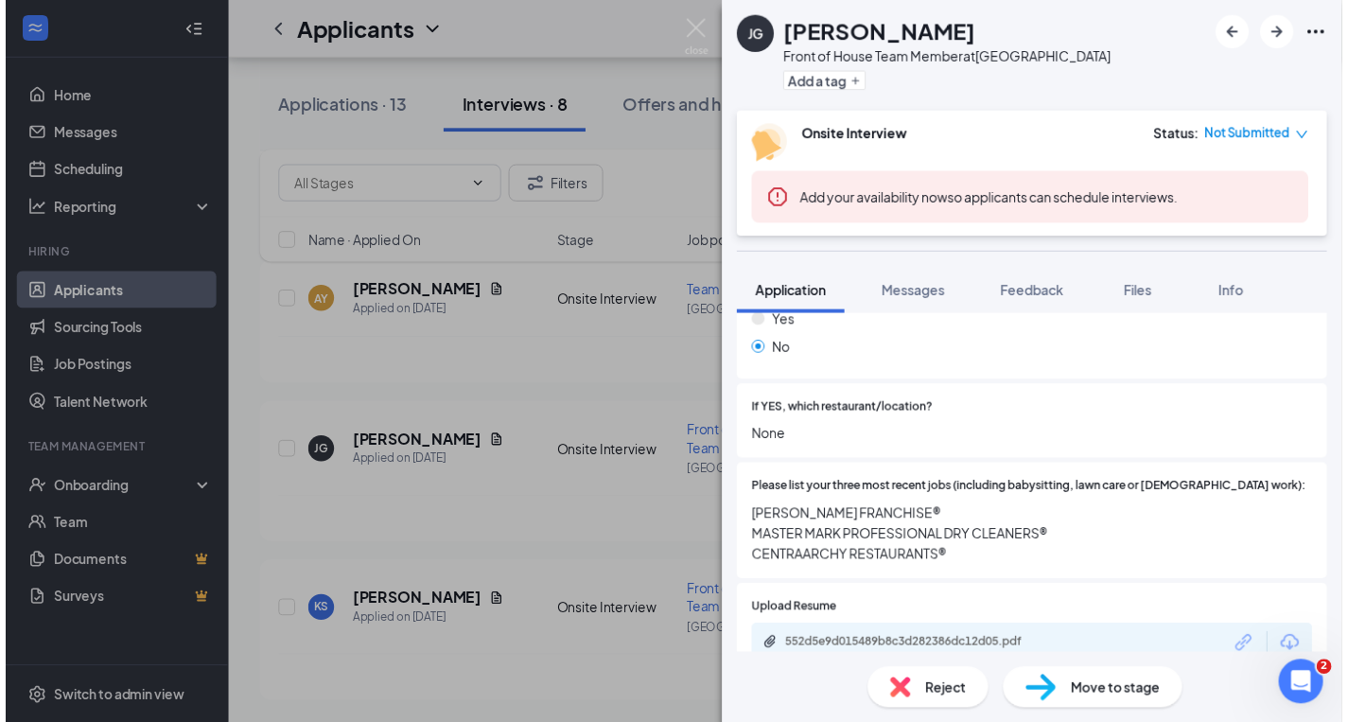
scroll to position [580, 0]
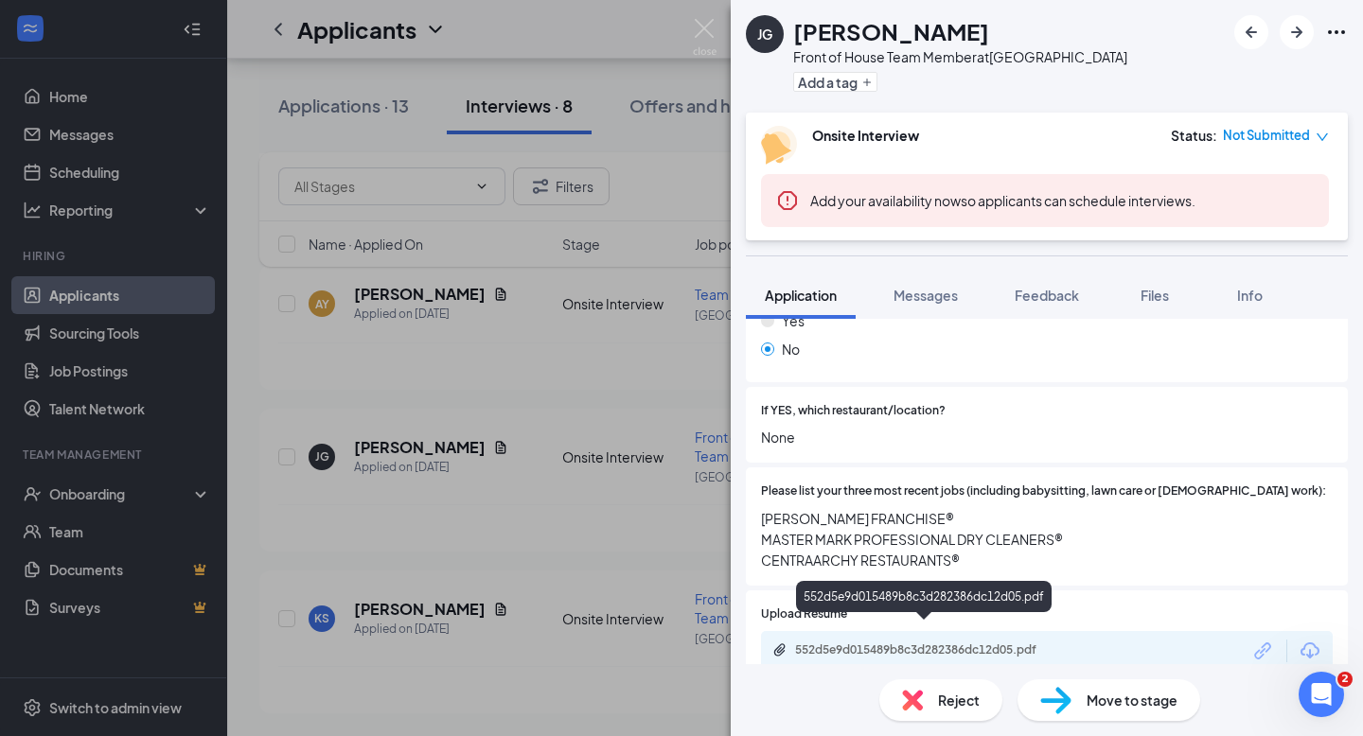
click at [818, 642] on div "552d5e9d015489b8c3d282386dc12d05.pdf" at bounding box center [927, 649] width 265 height 15
click at [862, 642] on div "552d5e9d015489b8c3d282386dc12d05.pdf" at bounding box center [927, 649] width 265 height 15
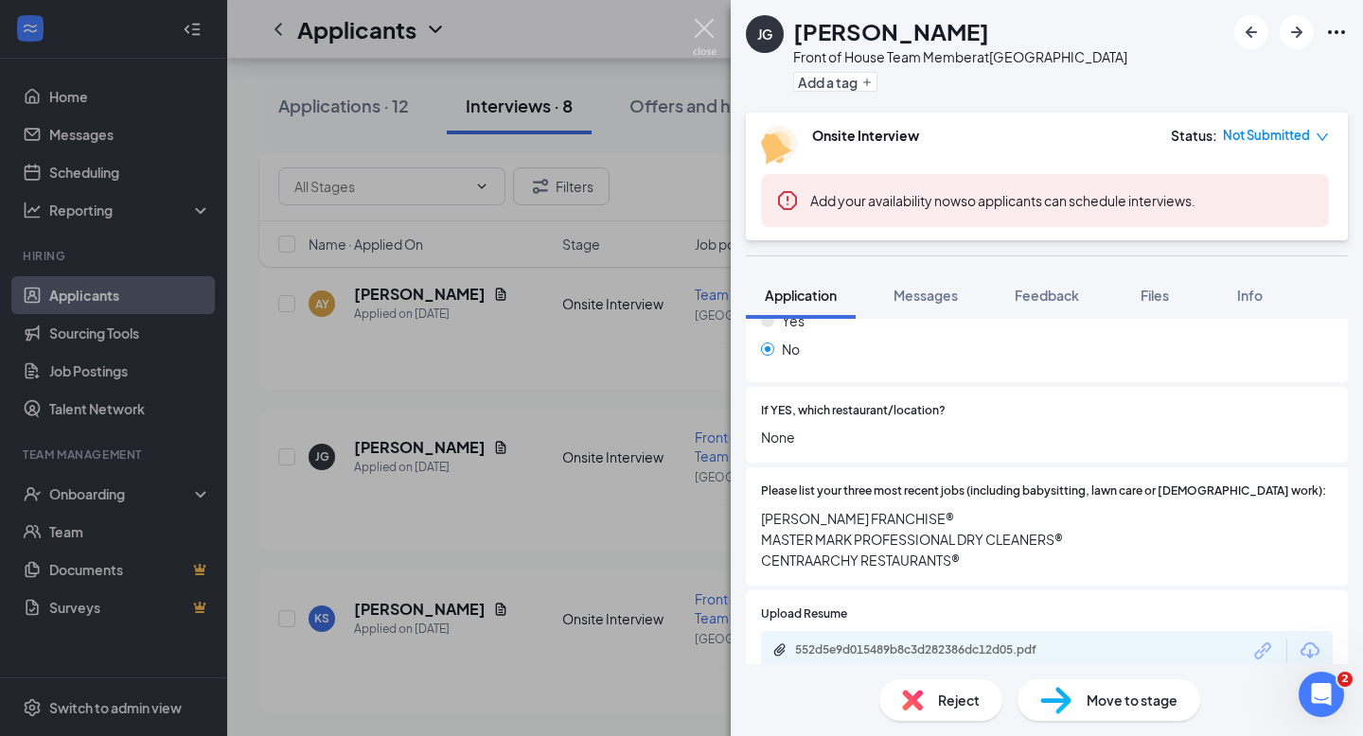
click at [701, 26] on img at bounding box center [705, 37] width 24 height 37
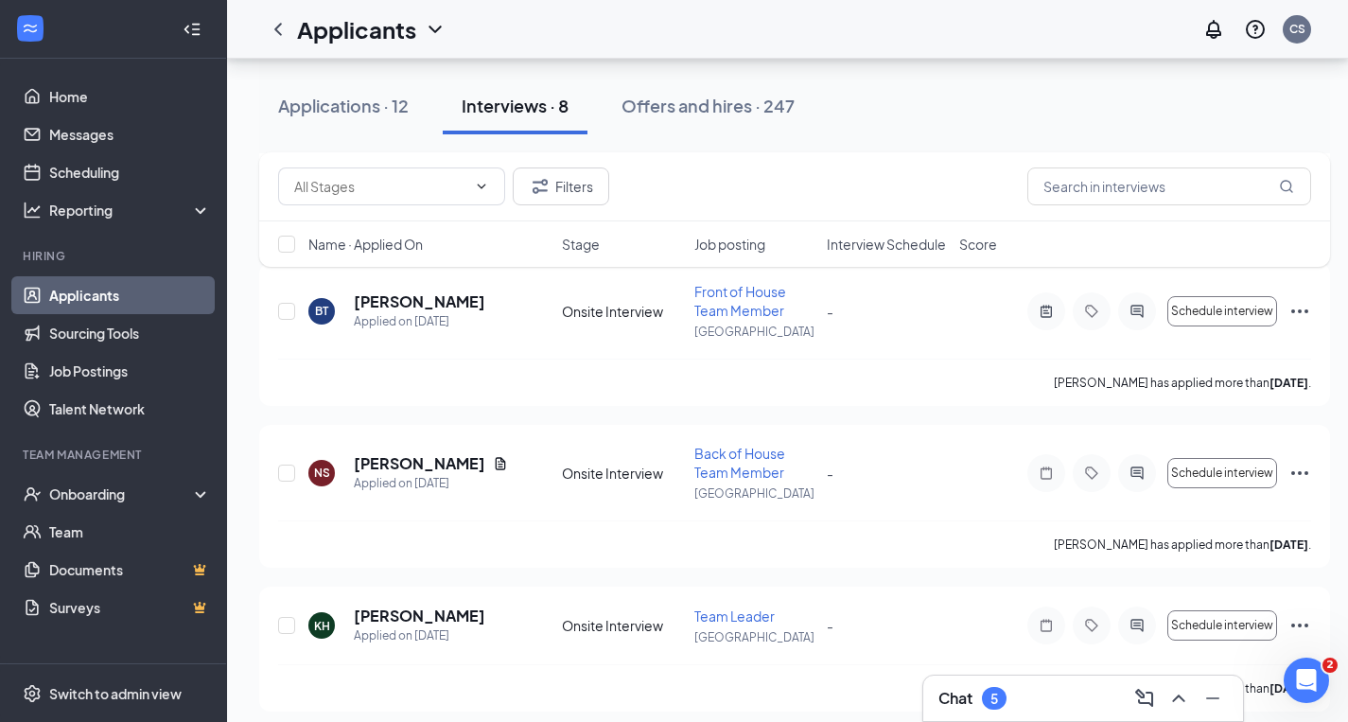
scroll to position [505, 0]
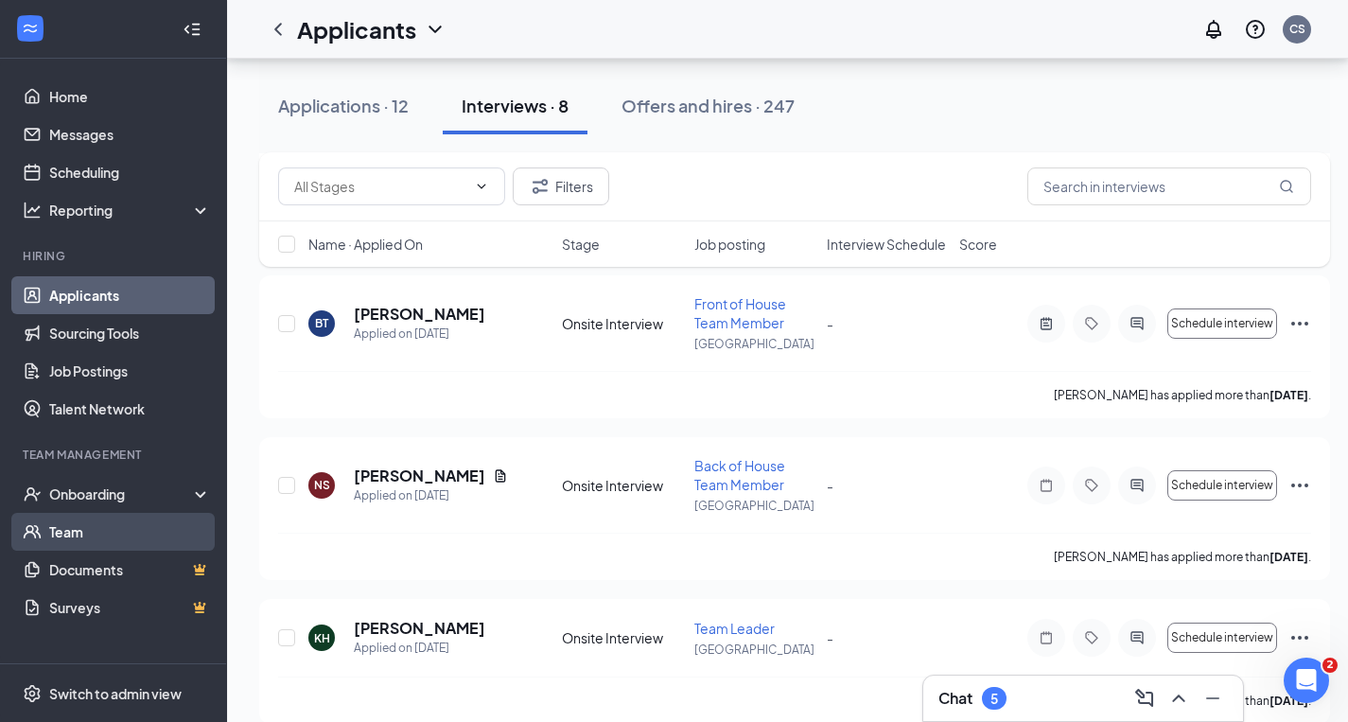
click at [70, 528] on link "Team" at bounding box center [130, 532] width 162 height 38
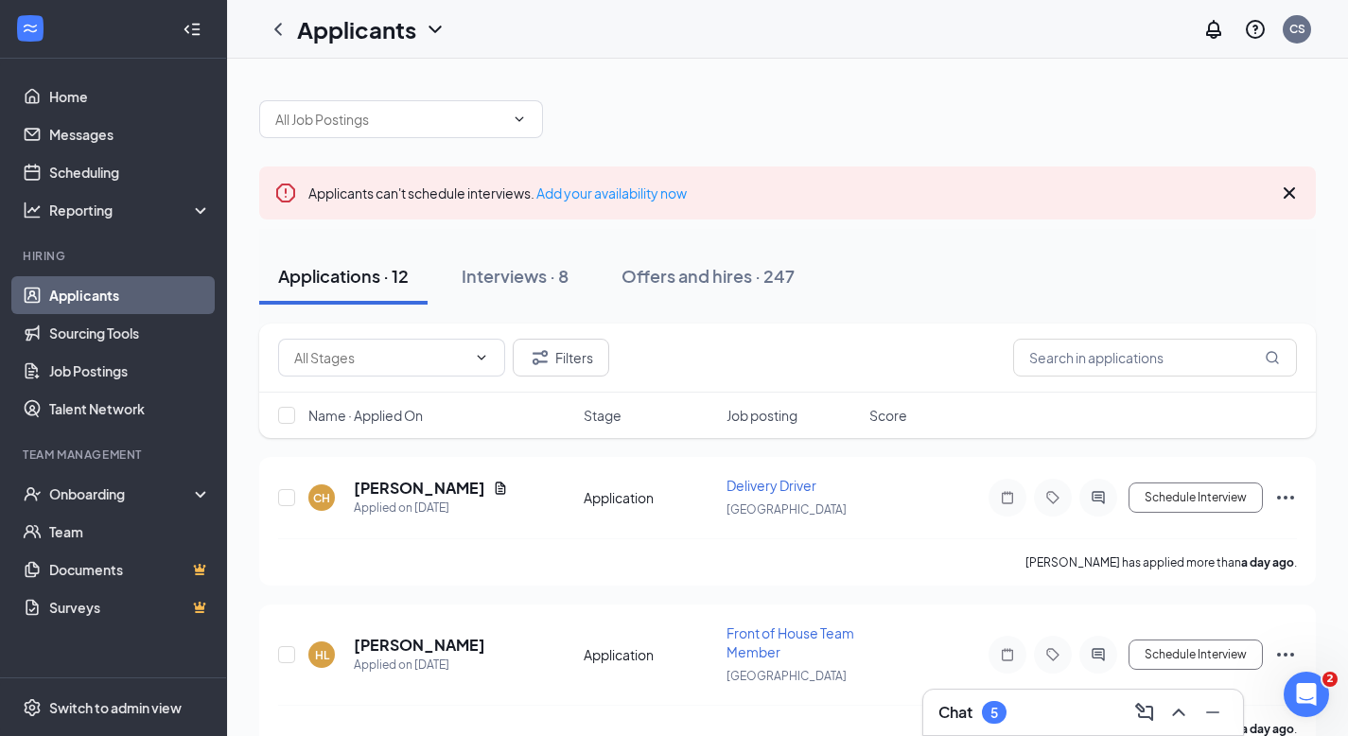
click at [695, 116] on div at bounding box center [787, 109] width 1057 height 57
click at [427, 644] on h5 "[PERSON_NAME]" at bounding box center [420, 645] width 132 height 21
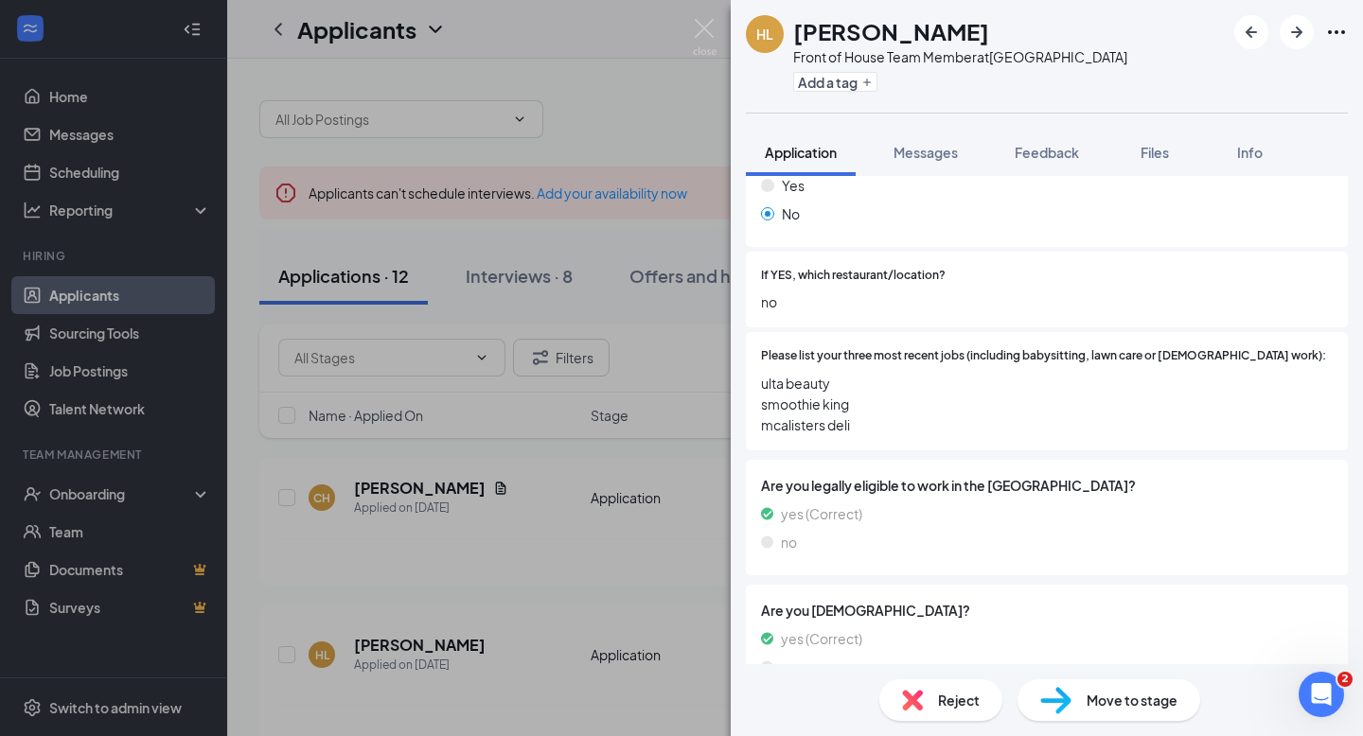
scroll to position [595, 0]
